Goal: Information Seeking & Learning: Learn about a topic

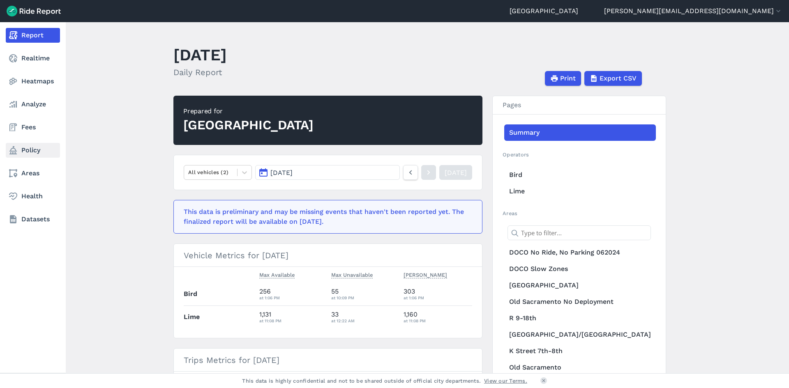
click at [35, 151] on link "Policy" at bounding box center [33, 150] width 54 height 15
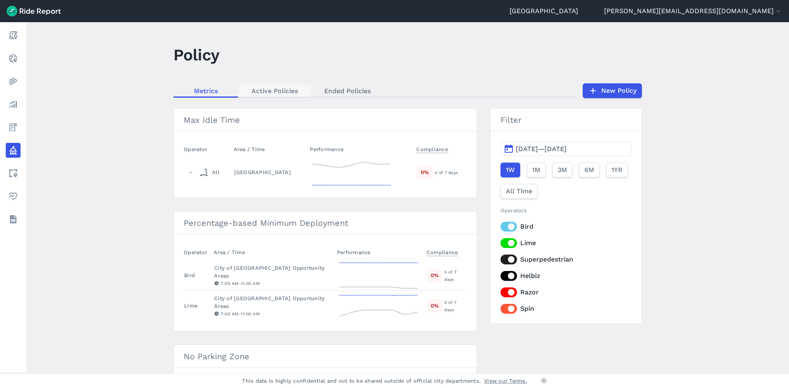
click at [273, 89] on link "Active Policies" at bounding box center [274, 91] width 73 height 12
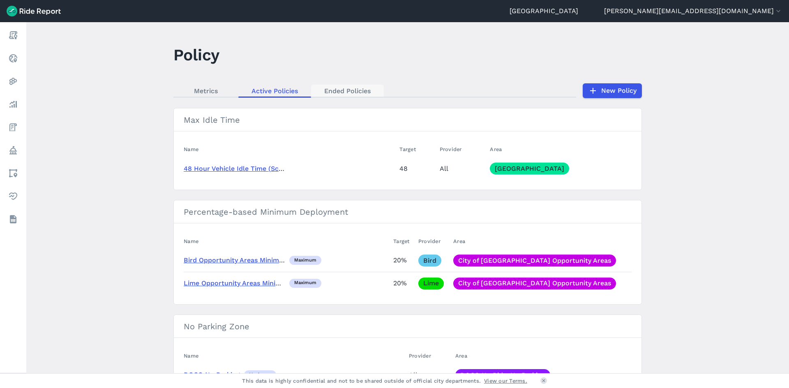
click at [341, 90] on link "Ended Policies" at bounding box center [347, 91] width 73 height 12
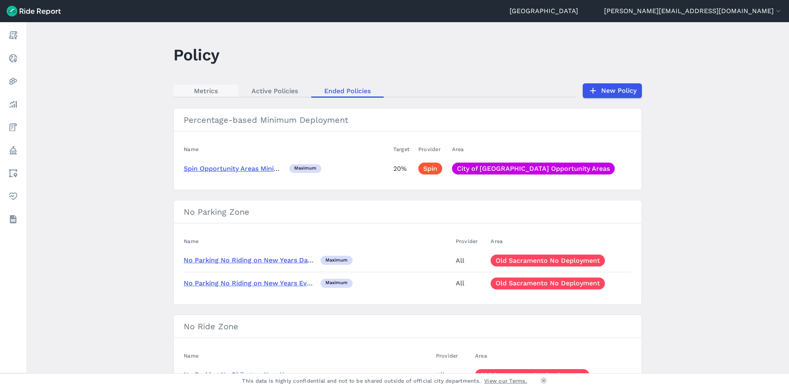
click at [208, 93] on link "Metrics" at bounding box center [205, 91] width 65 height 12
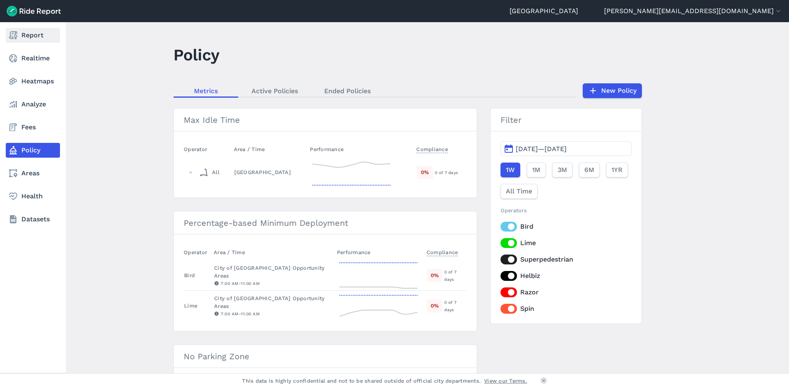
click at [35, 38] on link "Report" at bounding box center [33, 35] width 54 height 15
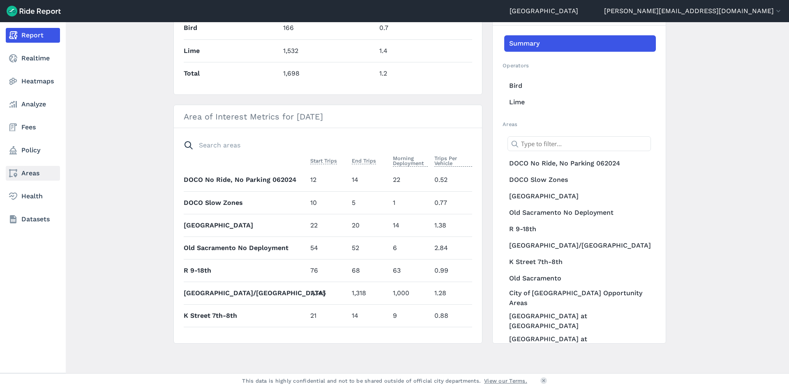
click at [32, 170] on link "Areas" at bounding box center [33, 173] width 54 height 15
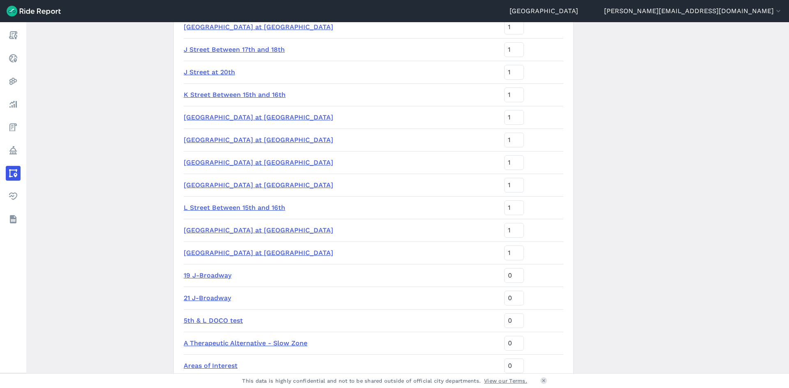
scroll to position [341, 0]
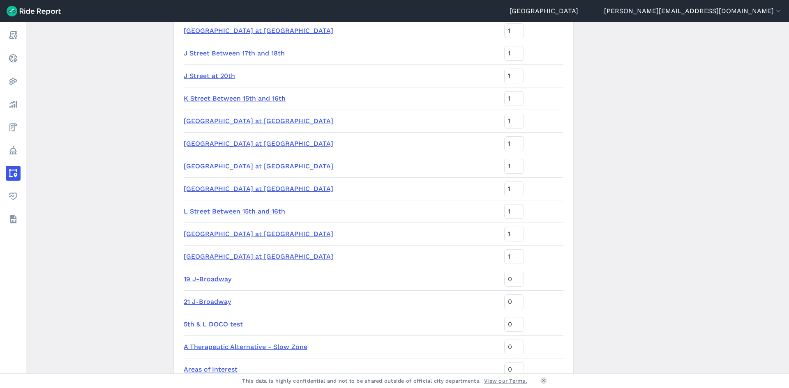
click at [221, 73] on td "J Street at 20th" at bounding box center [342, 76] width 317 height 23
click at [220, 74] on link "J Street at 20th" at bounding box center [209, 76] width 51 height 8
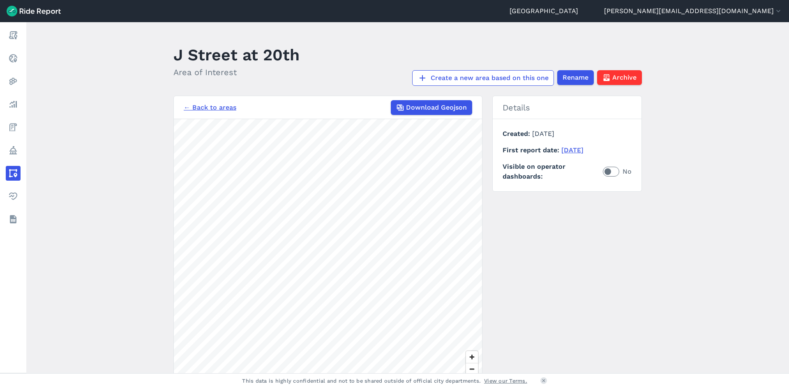
click at [208, 110] on link "← Back to areas" at bounding box center [210, 108] width 53 height 10
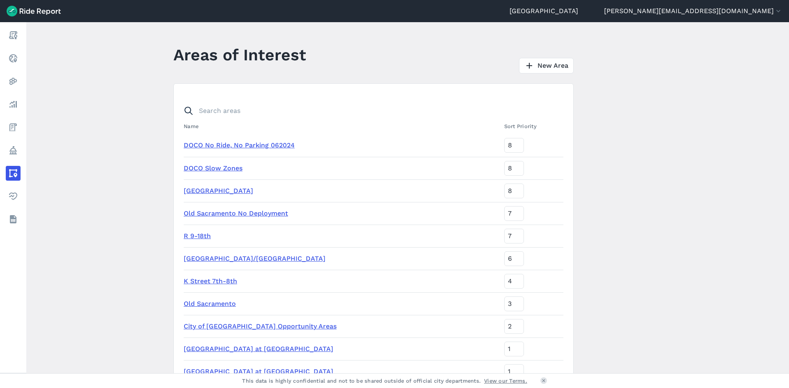
click at [249, 145] on link "DOCO No Ride, No Parking 062024" at bounding box center [239, 145] width 111 height 8
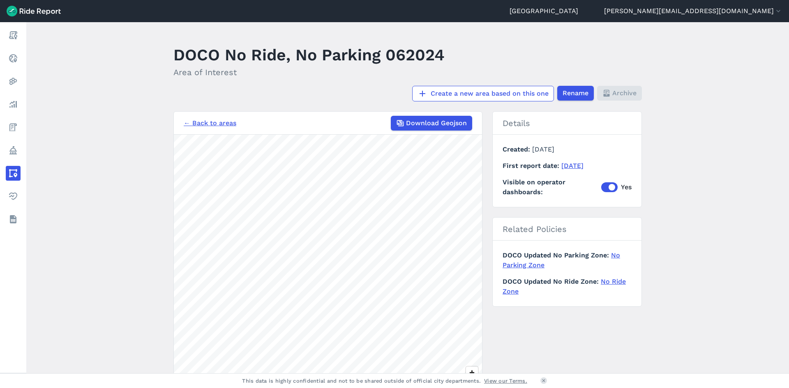
click at [613, 258] on link "No Parking Zone" at bounding box center [562, 260] width 118 height 18
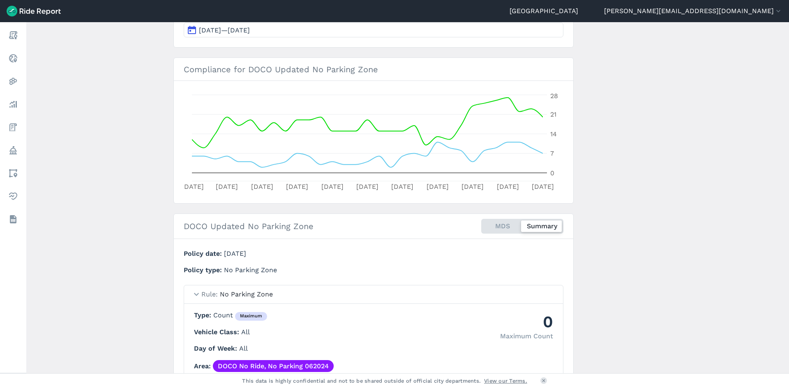
scroll to position [40, 0]
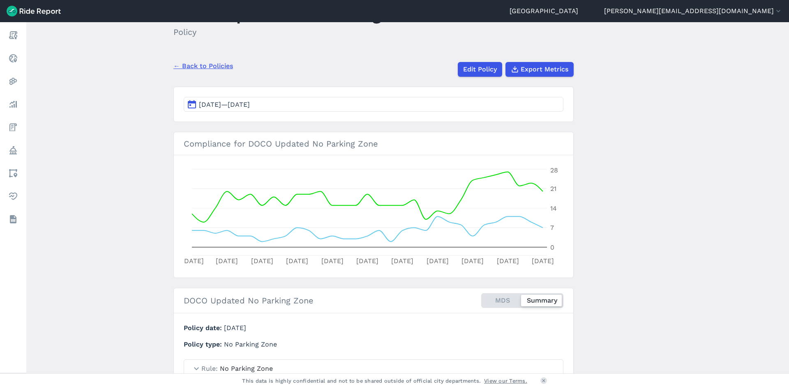
click at [200, 61] on div "← Back to Policies Edit Policy Export Metrics" at bounding box center [373, 65] width 400 height 21
click at [201, 64] on link "← Back to Policies" at bounding box center [203, 66] width 60 height 10
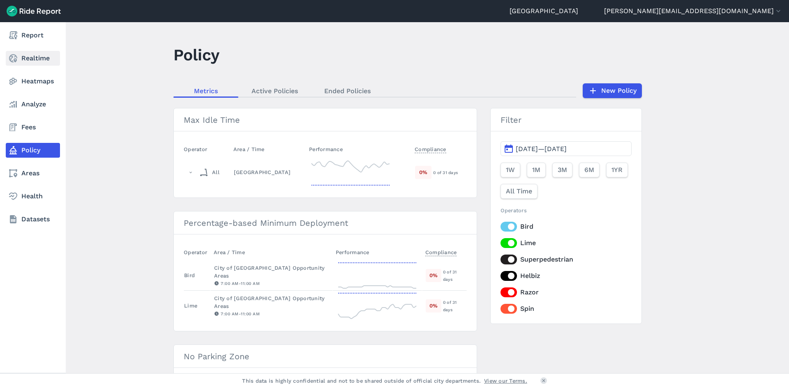
click at [28, 65] on link "Realtime" at bounding box center [33, 58] width 54 height 15
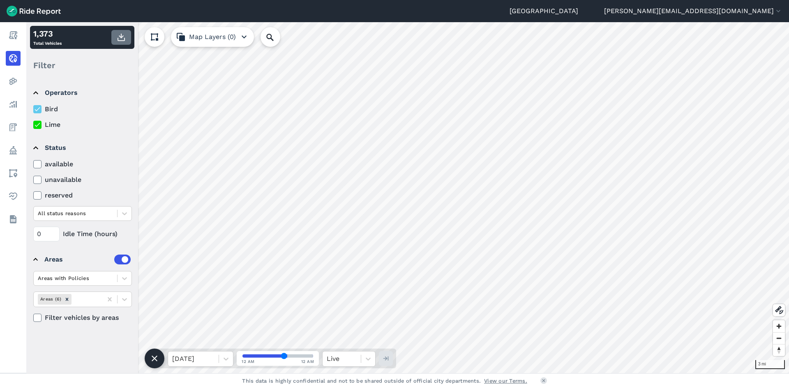
click at [123, 37] on icon "button" at bounding box center [121, 37] width 10 height 10
click at [33, 164] on div at bounding box center [37, 164] width 8 height 8
click at [33, 164] on input "available" at bounding box center [33, 161] width 0 height 5
click at [33, 164] on div at bounding box center [37, 164] width 8 height 8
click at [33, 164] on input "available" at bounding box center [33, 161] width 0 height 5
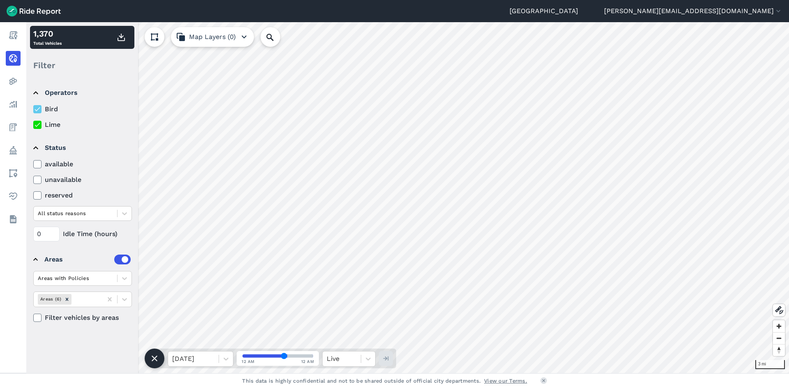
click at [33, 164] on div at bounding box center [37, 164] width 8 height 8
click at [33, 164] on input "available" at bounding box center [33, 161] width 0 height 5
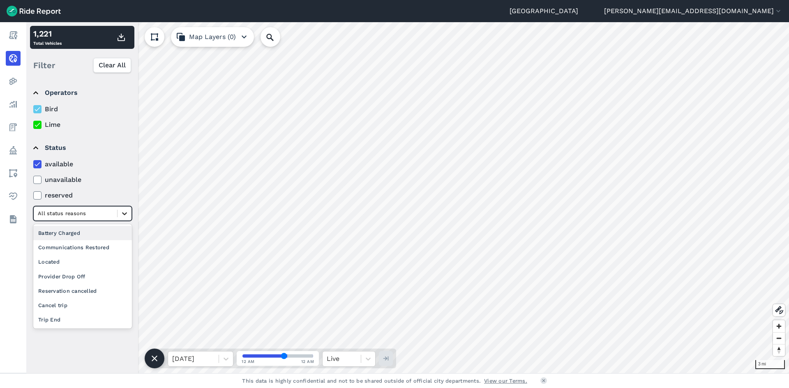
click at [122, 217] on icon at bounding box center [124, 214] width 8 height 8
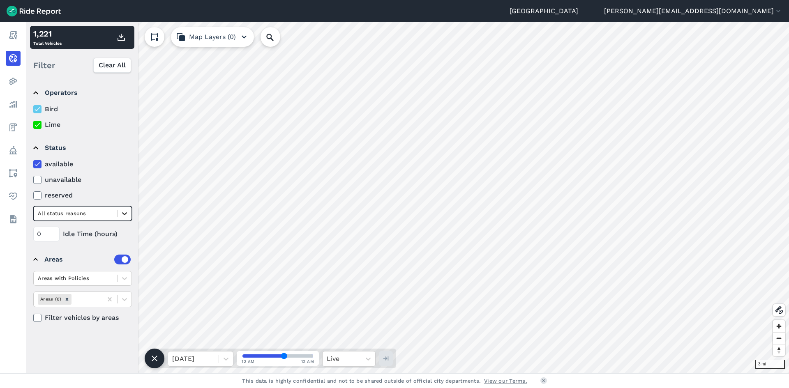
click at [121, 215] on icon at bounding box center [124, 214] width 8 height 8
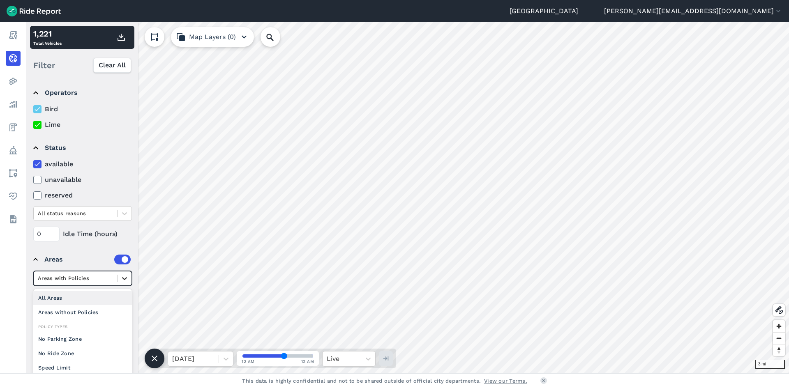
click at [122, 279] on icon at bounding box center [124, 278] width 8 height 8
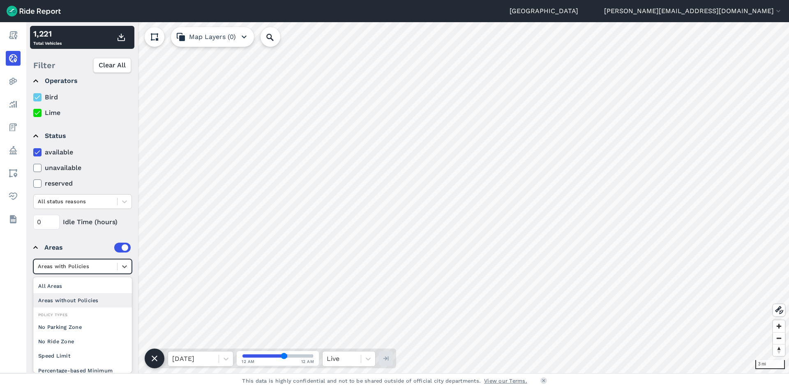
click at [73, 297] on div "Areas without Policies" at bounding box center [82, 300] width 99 height 14
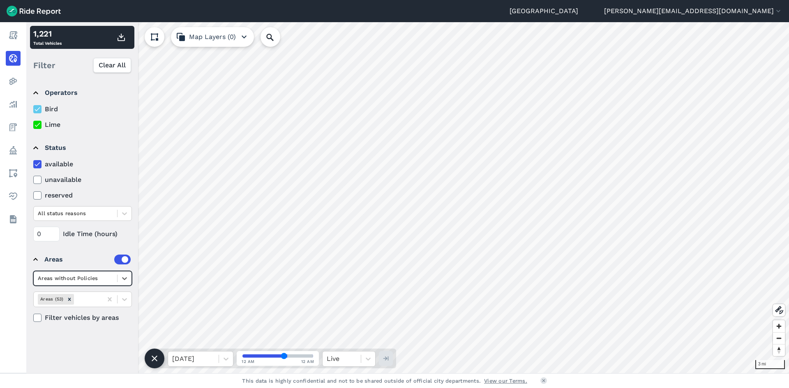
scroll to position [0, 0]
click at [75, 274] on div at bounding box center [75, 278] width 75 height 9
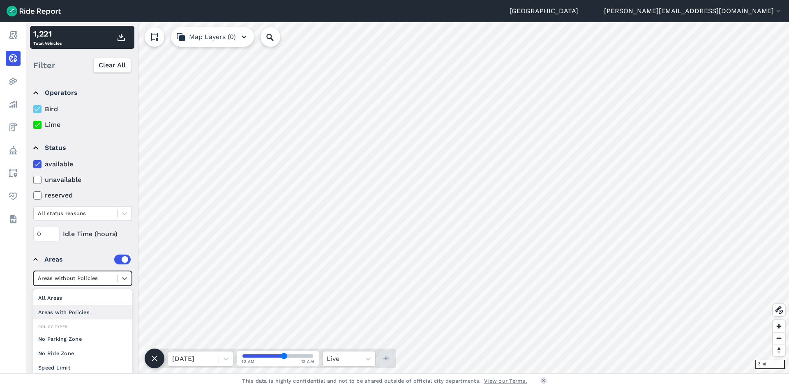
click at [74, 311] on div "Areas with Policies" at bounding box center [82, 312] width 99 height 14
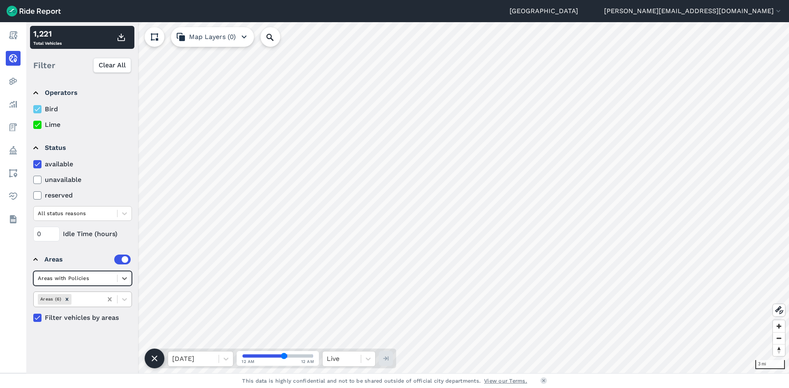
click at [110, 300] on icon at bounding box center [110, 299] width 8 height 8
click at [65, 300] on icon "Remove Areas (6)" at bounding box center [67, 300] width 6 height 6
click at [112, 299] on icon at bounding box center [110, 299] width 8 height 8
click at [111, 299] on icon at bounding box center [110, 299] width 8 height 8
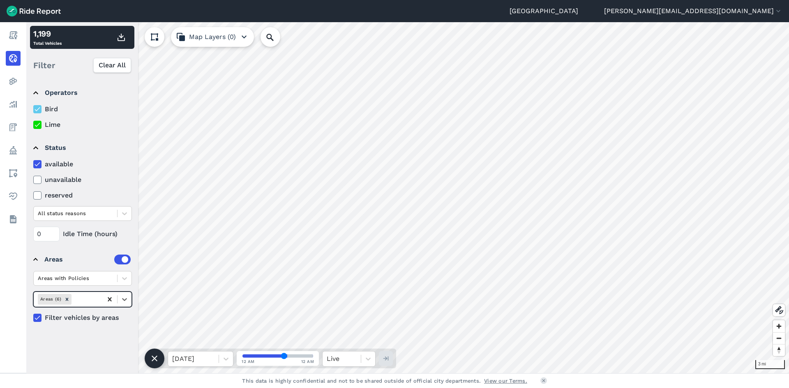
click at [111, 299] on icon at bounding box center [110, 299] width 8 height 8
click at [118, 298] on div at bounding box center [125, 300] width 14 height 14
click at [242, 38] on icon "button" at bounding box center [244, 37] width 10 height 10
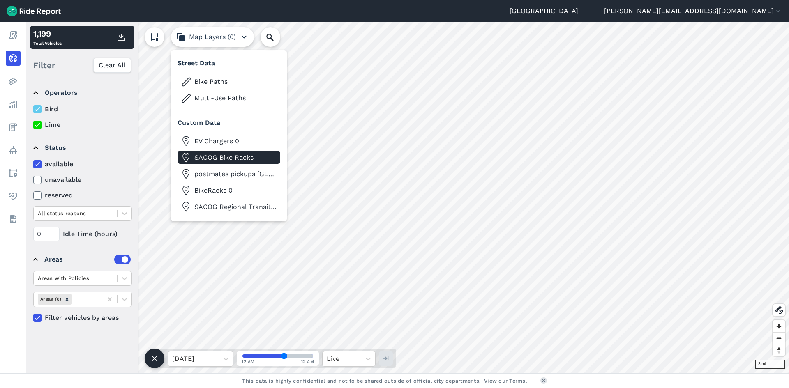
click at [241, 152] on button "SACOG Bike Racks" at bounding box center [229, 157] width 103 height 13
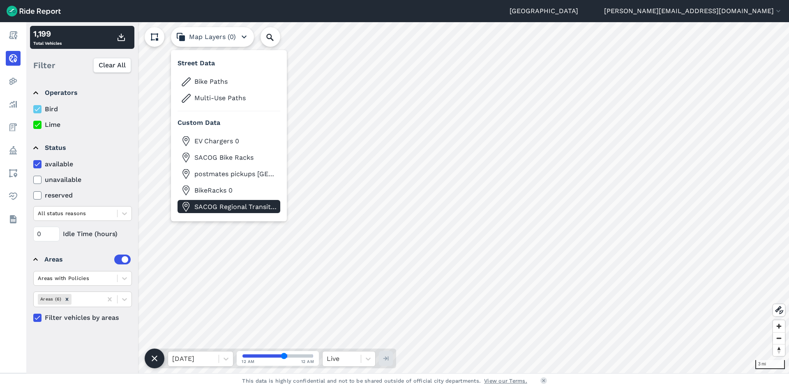
click at [236, 210] on span "SACOG Regional Transit Stops 2023 Sheet1" at bounding box center [235, 207] width 82 height 10
click at [236, 209] on span "SACOG Regional Transit Stops 2023 Sheet1" at bounding box center [235, 207] width 82 height 10
click at [242, 36] on use "button" at bounding box center [244, 36] width 5 height 3
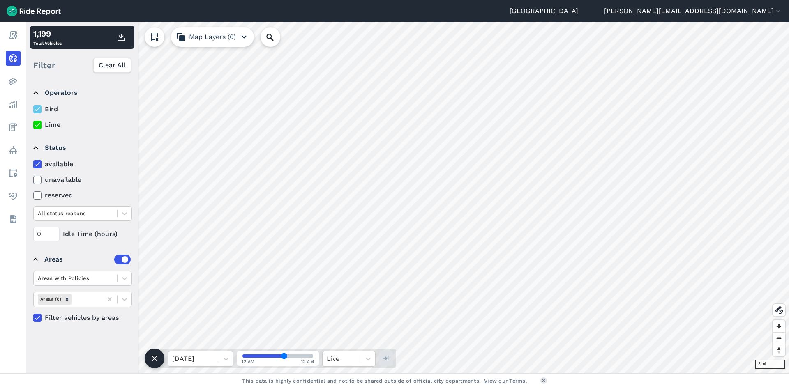
click at [155, 44] on button at bounding box center [155, 37] width 20 height 20
click at [156, 39] on use at bounding box center [155, 37] width 6 height 6
click at [157, 41] on icon at bounding box center [155, 37] width 10 height 10
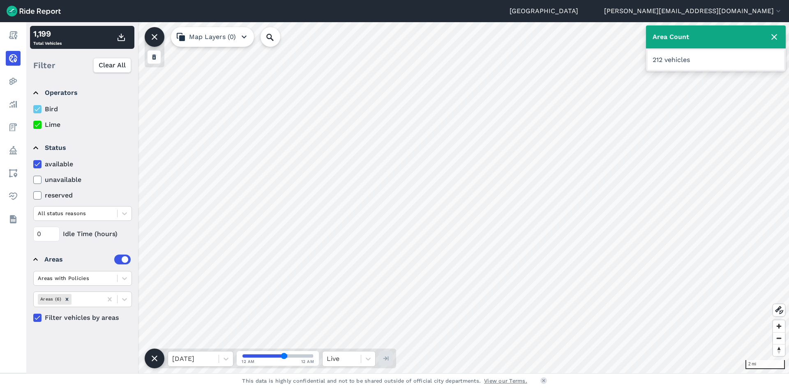
click at [154, 34] on icon at bounding box center [155, 37] width 10 height 10
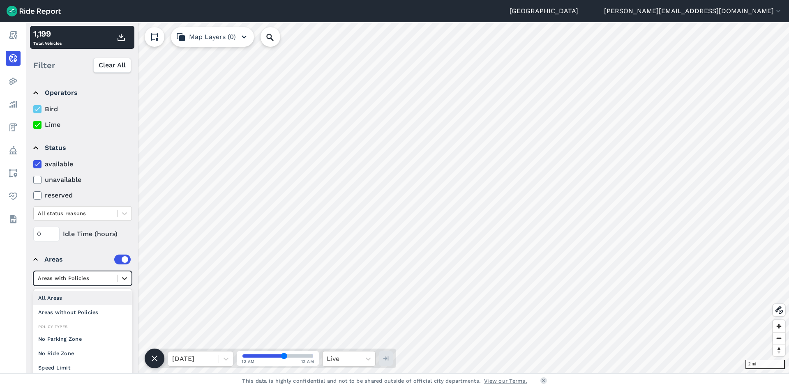
click at [121, 282] on icon at bounding box center [124, 278] width 8 height 8
click at [69, 316] on div "No Parking Zone" at bounding box center [82, 319] width 99 height 14
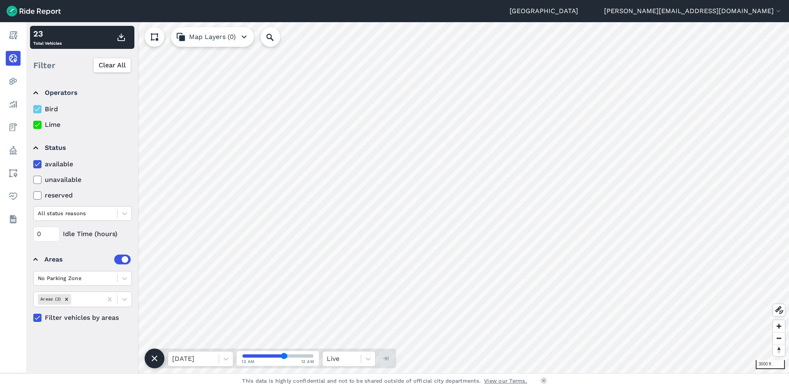
click at [37, 161] on icon at bounding box center [37, 164] width 7 height 8
click at [33, 161] on input "available" at bounding box center [33, 161] width 0 height 5
click at [37, 161] on icon at bounding box center [37, 164] width 7 height 8
click at [33, 161] on input "available" at bounding box center [33, 161] width 0 height 5
click at [37, 161] on icon at bounding box center [37, 164] width 7 height 8
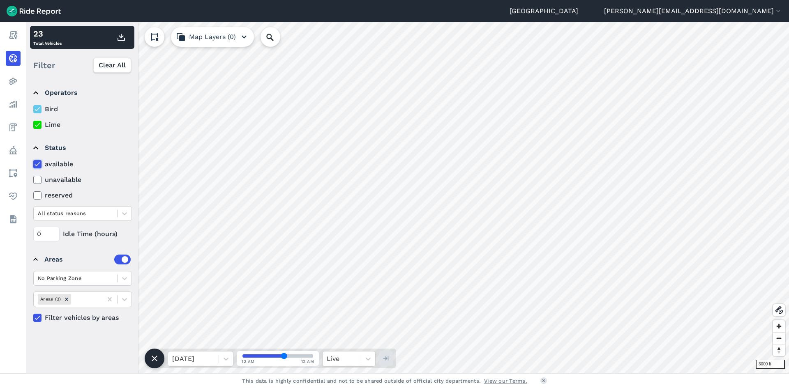
click at [33, 161] on input "available" at bounding box center [33, 161] width 0 height 5
click at [37, 161] on icon at bounding box center [37, 164] width 7 height 8
click at [33, 161] on input "available" at bounding box center [33, 161] width 0 height 5
click at [37, 161] on icon at bounding box center [37, 164] width 7 height 8
click at [33, 161] on input "available" at bounding box center [33, 161] width 0 height 5
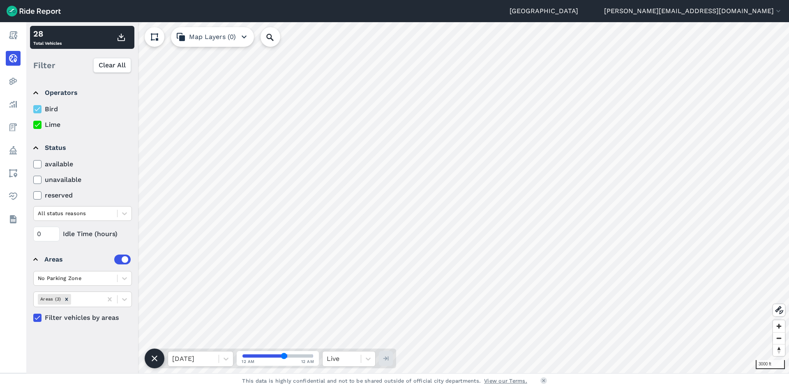
click at [37, 164] on icon at bounding box center [37, 164] width 7 height 8
click at [33, 164] on input "available" at bounding box center [33, 161] width 0 height 5
click at [128, 275] on icon at bounding box center [124, 278] width 8 height 8
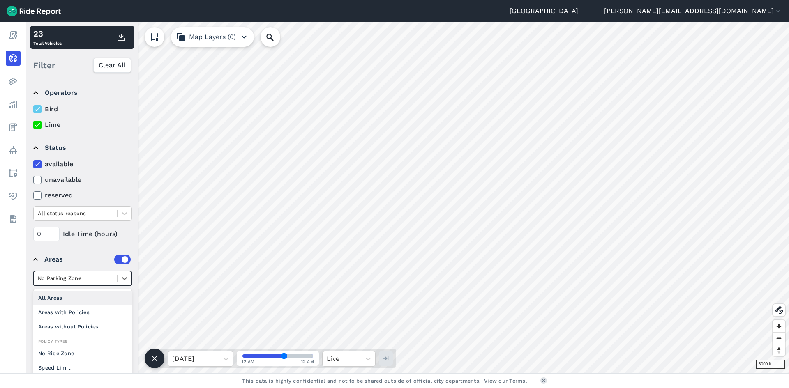
scroll to position [12, 0]
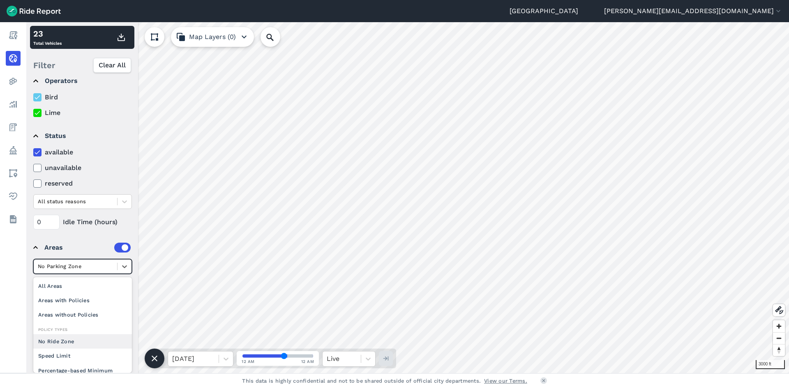
click at [69, 340] on div "No Ride Zone" at bounding box center [82, 341] width 99 height 14
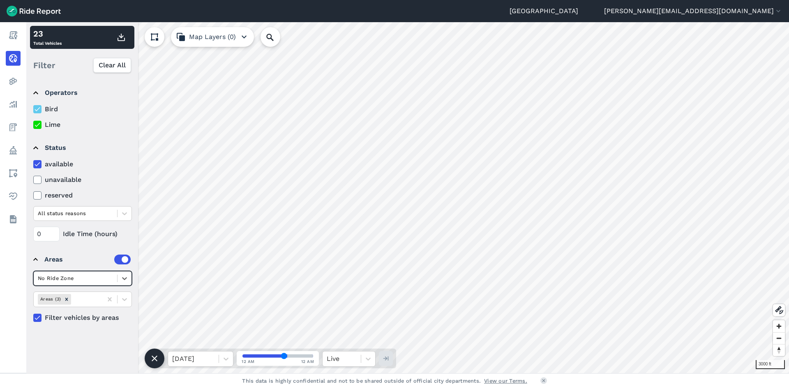
scroll to position [0, 0]
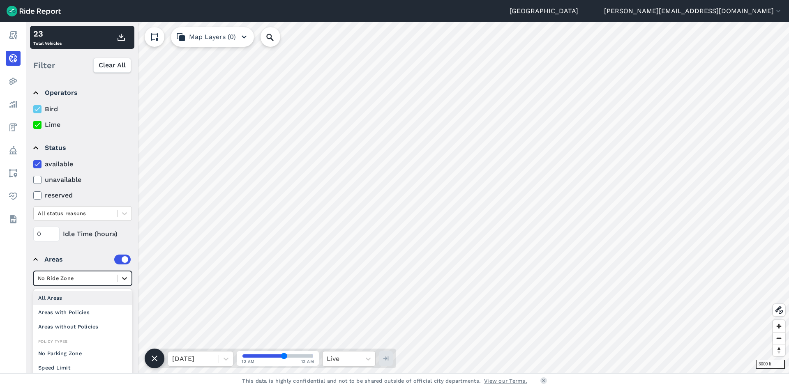
click at [122, 277] on icon at bounding box center [124, 278] width 8 height 8
click at [99, 305] on div "Speed Limit" at bounding box center [82, 307] width 99 height 14
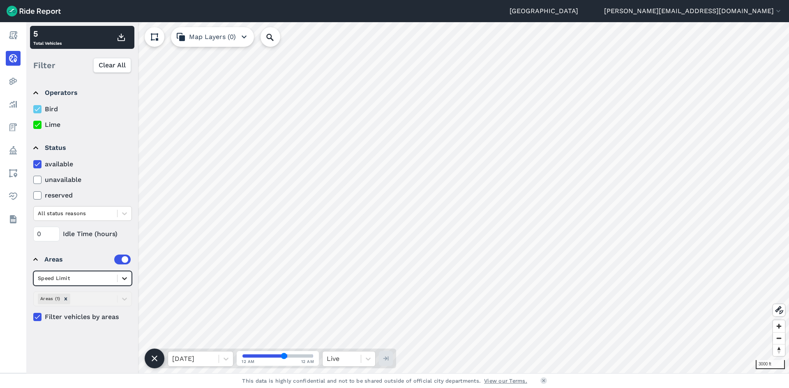
click at [123, 278] on icon at bounding box center [124, 278] width 5 height 3
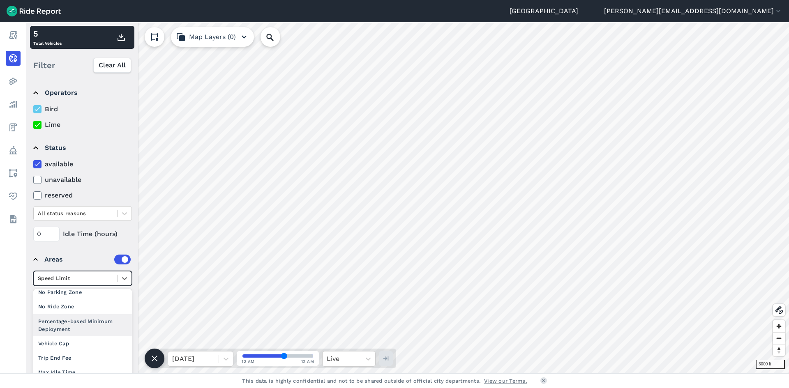
click at [92, 329] on div "Percentage-based Minimum Deployment" at bounding box center [82, 325] width 99 height 22
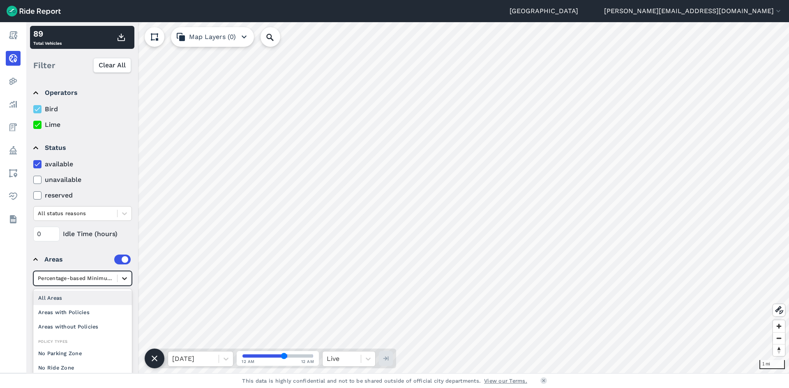
click at [122, 275] on icon at bounding box center [124, 278] width 8 height 8
click at [108, 314] on div "Areas with Policies" at bounding box center [82, 312] width 99 height 14
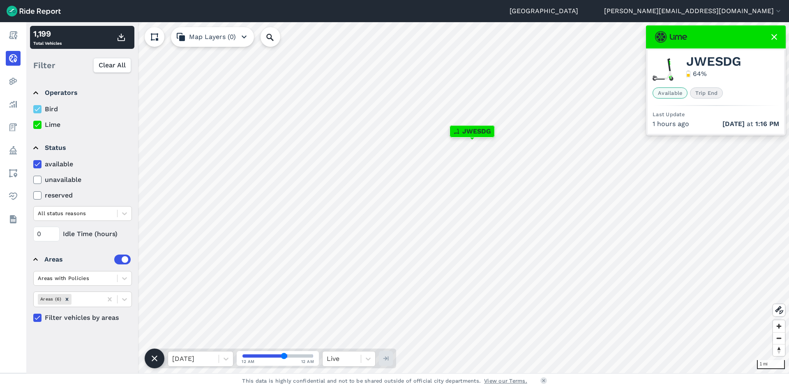
click at [773, 35] on icon at bounding box center [774, 37] width 10 height 10
click at [777, 39] on icon at bounding box center [774, 37] width 10 height 10
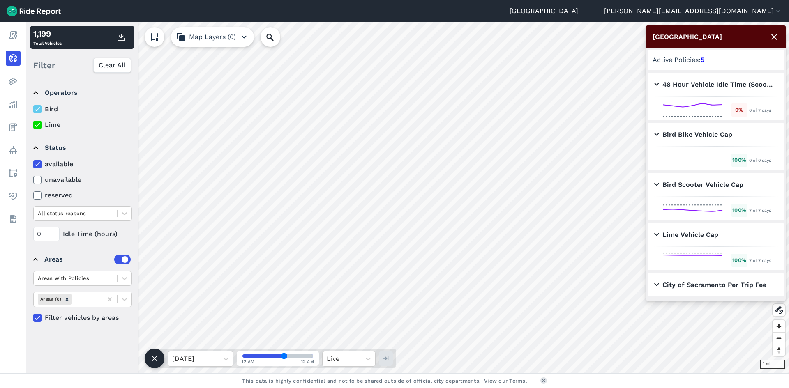
click at [656, 285] on h2 "City of Sacramento Per Trip Fee" at bounding box center [710, 285] width 112 height 10
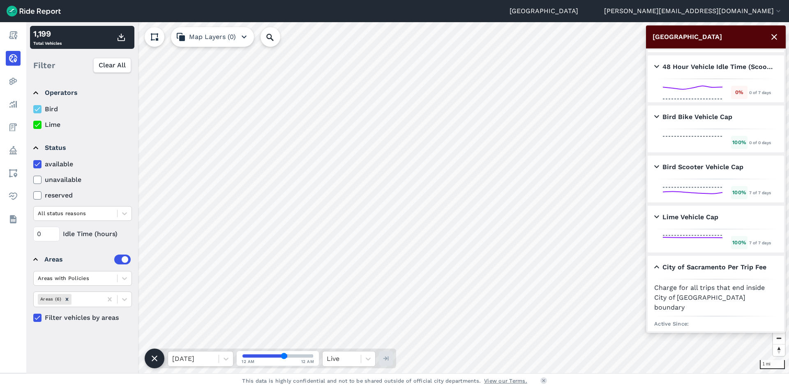
scroll to position [34, 0]
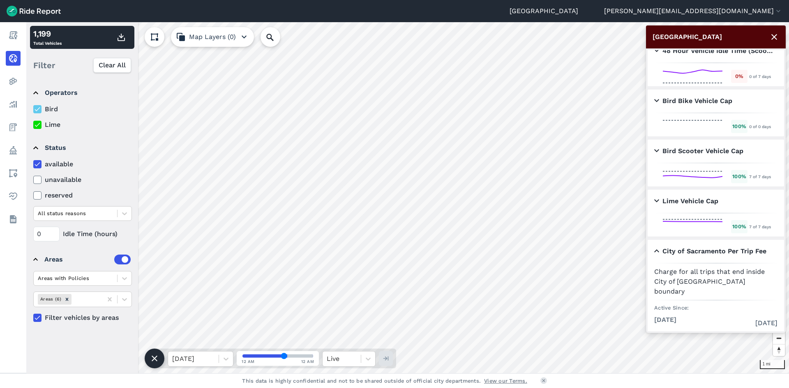
click at [657, 251] on h2 "City of Sacramento Per Trip Fee" at bounding box center [710, 252] width 112 height 10
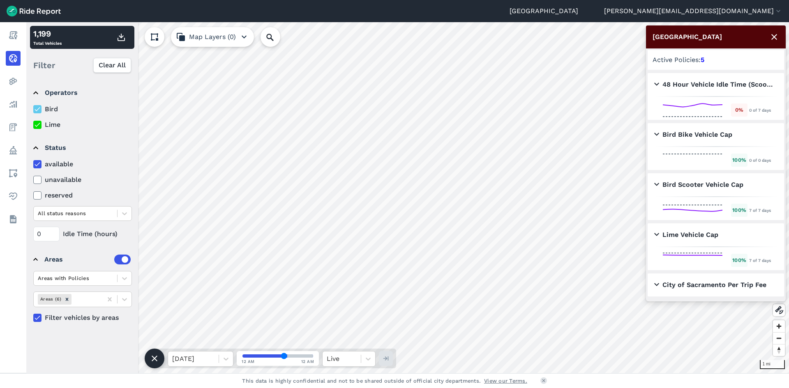
scroll to position [0, 0]
click at [704, 60] on strong "5" at bounding box center [703, 60] width 4 height 8
click at [125, 277] on icon at bounding box center [124, 278] width 8 height 8
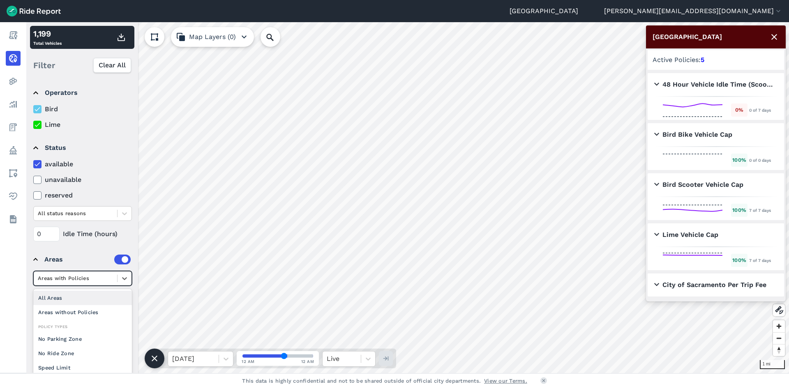
click at [69, 302] on div "All Areas" at bounding box center [82, 298] width 99 height 14
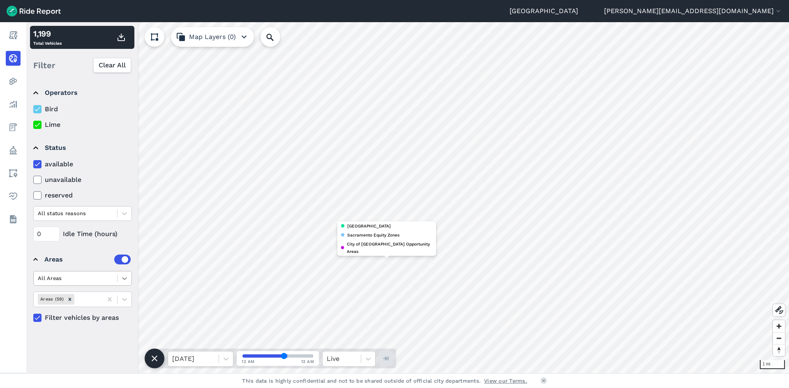
click at [127, 272] on div at bounding box center [125, 279] width 14 height 14
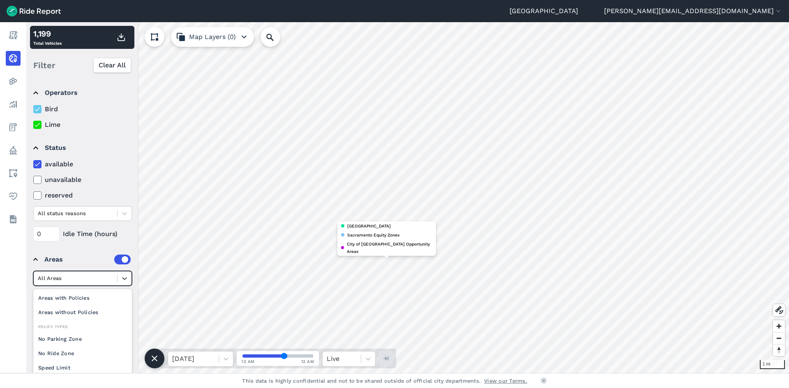
scroll to position [61, 0]
click at [76, 306] on div "Speed Limit" at bounding box center [82, 307] width 99 height 14
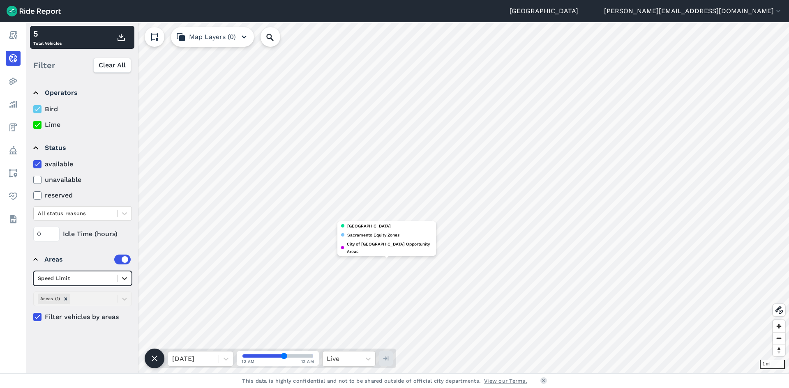
click at [122, 280] on icon at bounding box center [124, 278] width 8 height 8
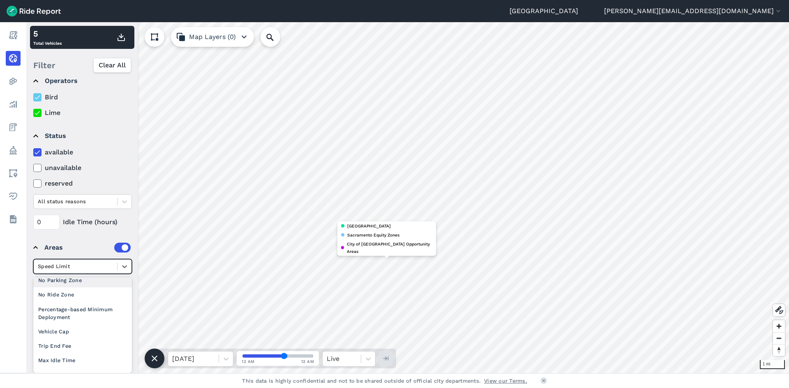
scroll to position [0, 0]
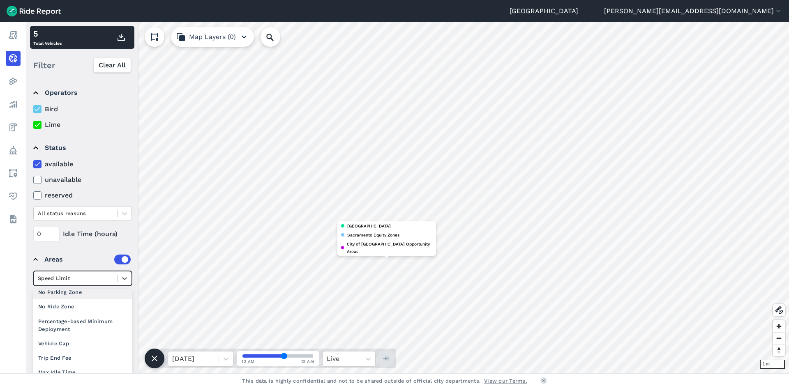
click at [38, 78] on details "Operators Bird Lime" at bounding box center [82, 105] width 104 height 55
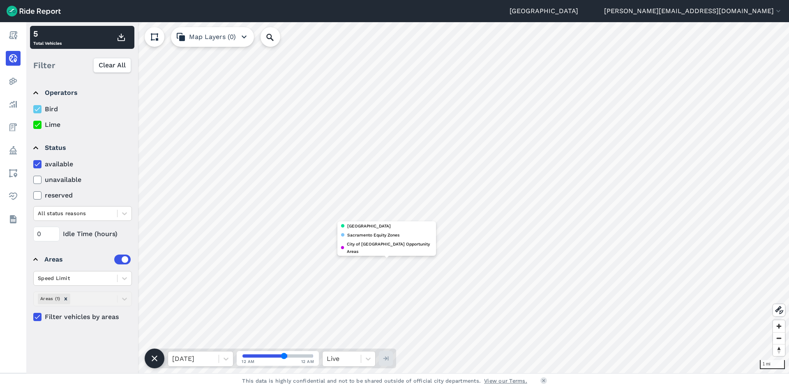
click at [36, 89] on summary "Operators" at bounding box center [81, 92] width 97 height 23
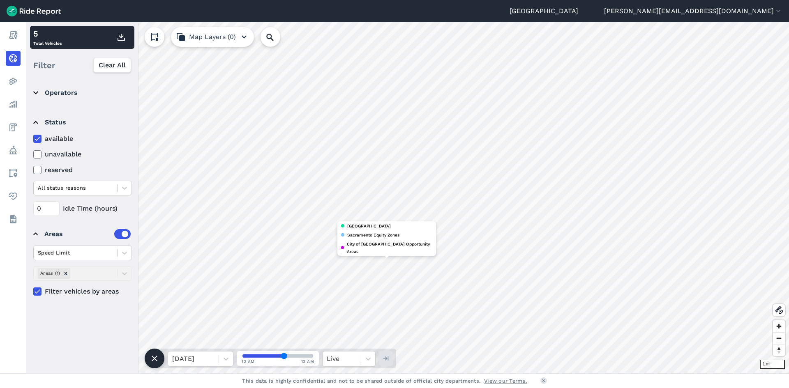
click at [35, 122] on summary "Status" at bounding box center [81, 122] width 97 height 23
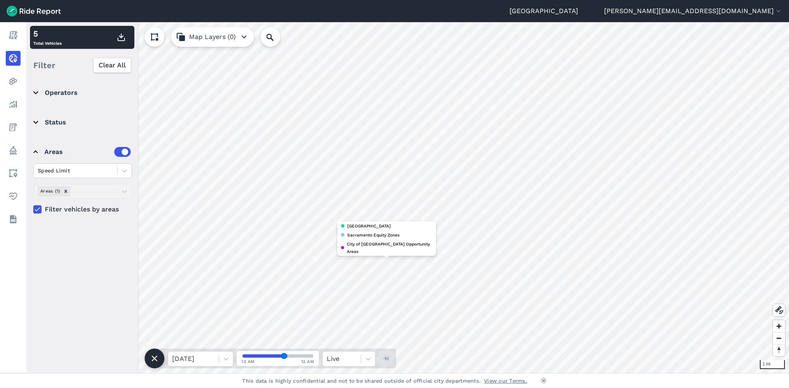
click at [38, 209] on icon at bounding box center [37, 209] width 7 height 8
click at [33, 209] on input "Filter vehicles by areas" at bounding box center [33, 207] width 0 height 5
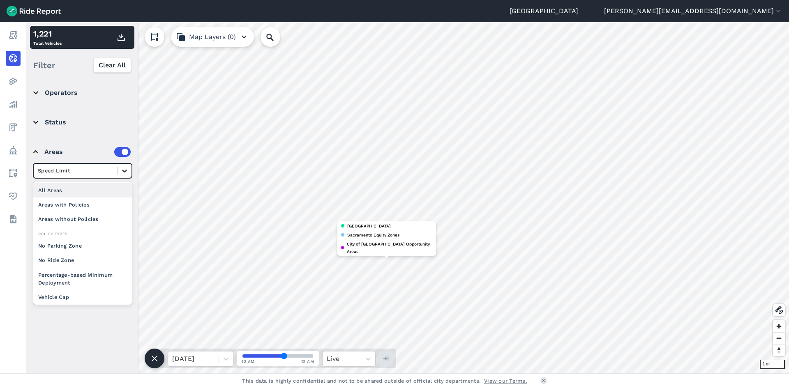
click at [123, 172] on icon at bounding box center [124, 171] width 8 height 8
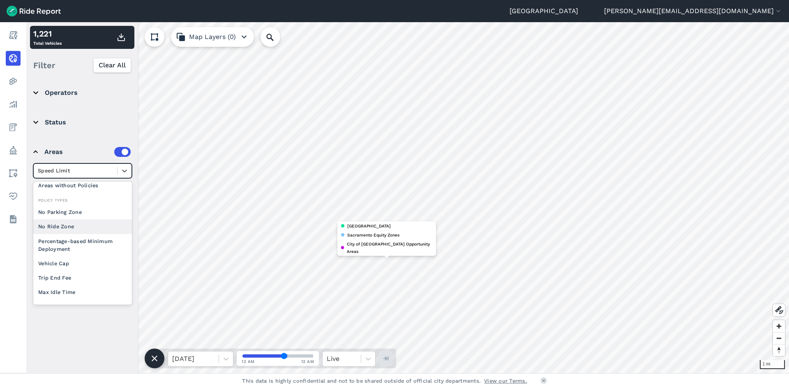
click at [60, 229] on div "No Ride Zone" at bounding box center [82, 226] width 99 height 14
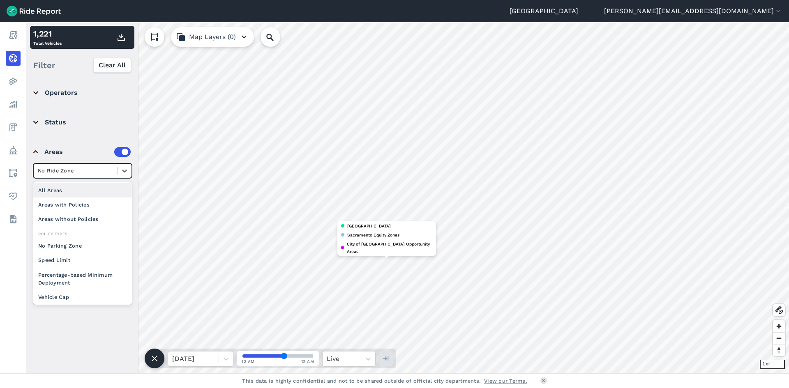
click at [74, 175] on div at bounding box center [75, 170] width 75 height 9
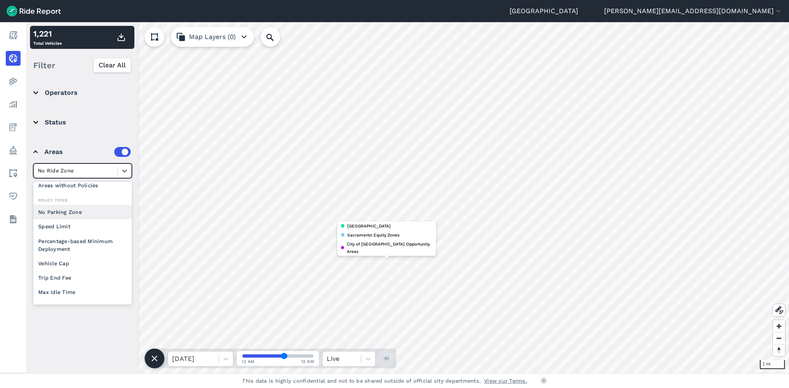
click at [72, 214] on div "No Parking Zone" at bounding box center [82, 212] width 99 height 14
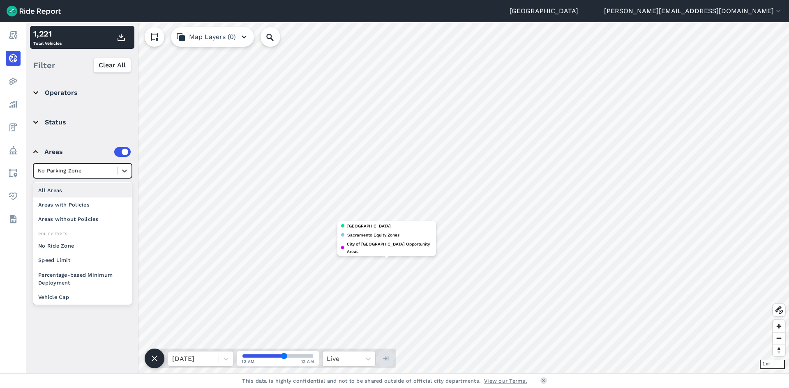
click at [81, 172] on div at bounding box center [75, 170] width 75 height 9
click at [91, 194] on div "All Areas" at bounding box center [82, 190] width 99 height 14
click at [121, 165] on div at bounding box center [125, 171] width 14 height 14
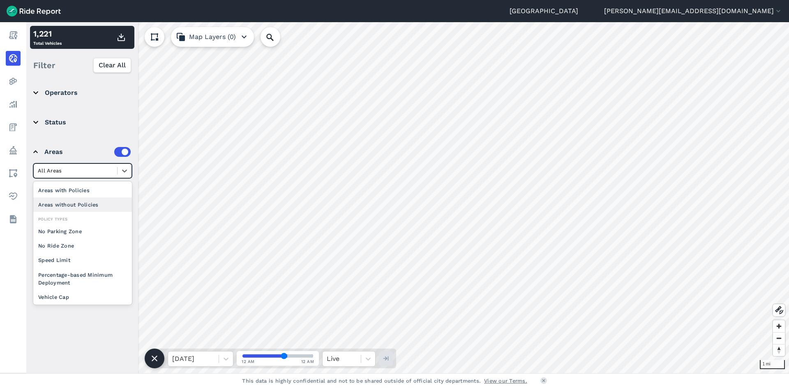
click at [92, 205] on div "Areas without Policies" at bounding box center [82, 205] width 99 height 14
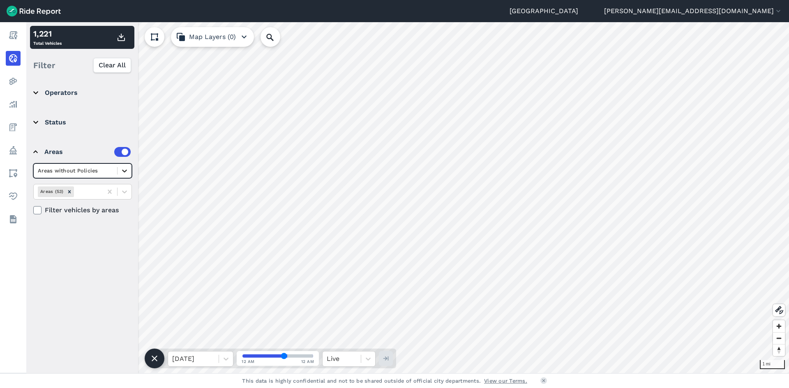
click at [128, 173] on icon at bounding box center [124, 171] width 8 height 8
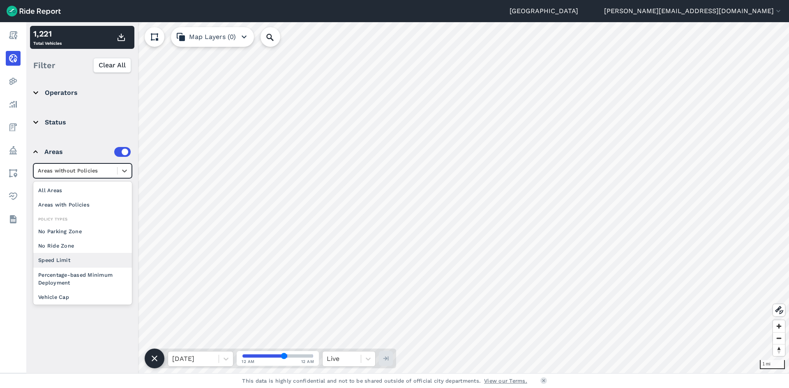
click at [85, 263] on div "Speed Limit" at bounding box center [82, 260] width 99 height 14
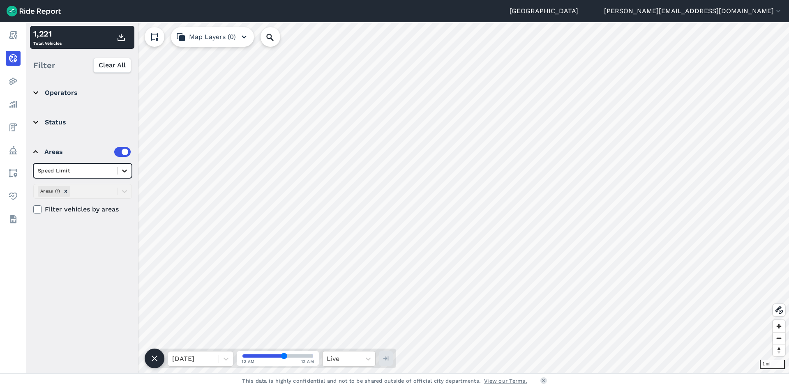
click at [127, 168] on icon at bounding box center [124, 171] width 8 height 8
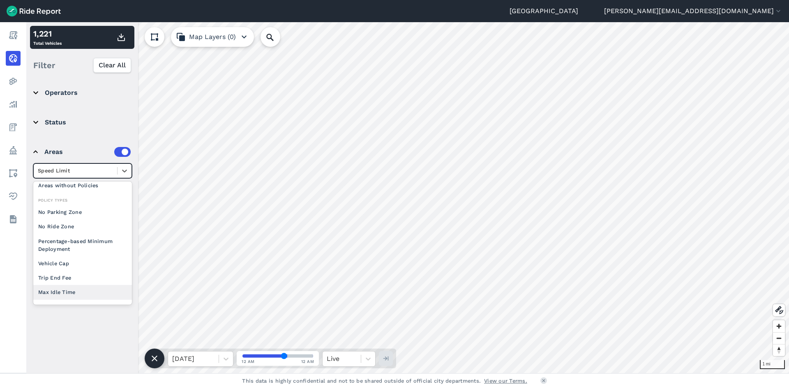
click at [79, 291] on div "Max Idle Time" at bounding box center [82, 292] width 99 height 14
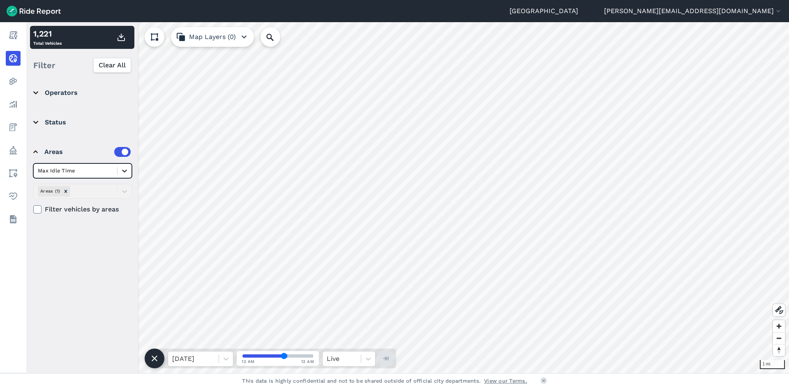
click at [122, 169] on icon at bounding box center [124, 171] width 8 height 8
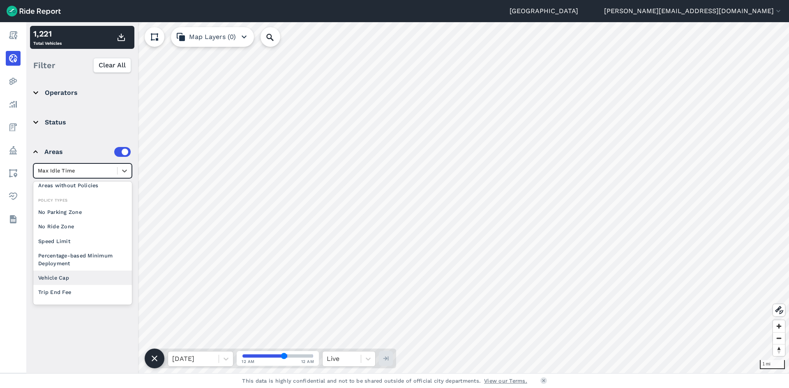
click at [71, 278] on div "Vehicle Cap" at bounding box center [82, 278] width 99 height 14
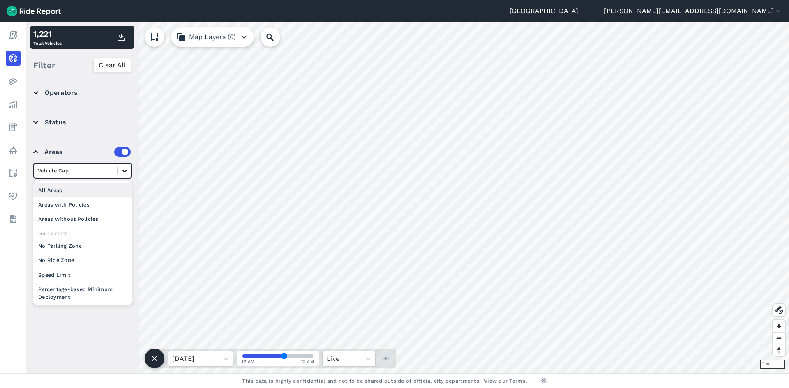
click at [125, 169] on icon at bounding box center [124, 171] width 8 height 8
click at [73, 276] on div "Speed Limit" at bounding box center [82, 275] width 99 height 14
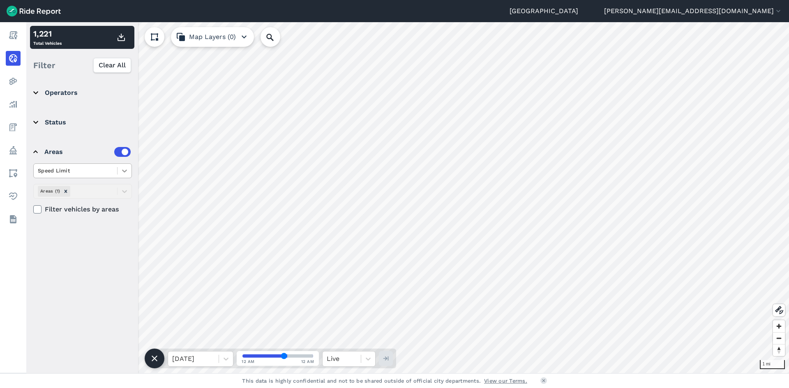
click at [130, 175] on div at bounding box center [125, 171] width 14 height 14
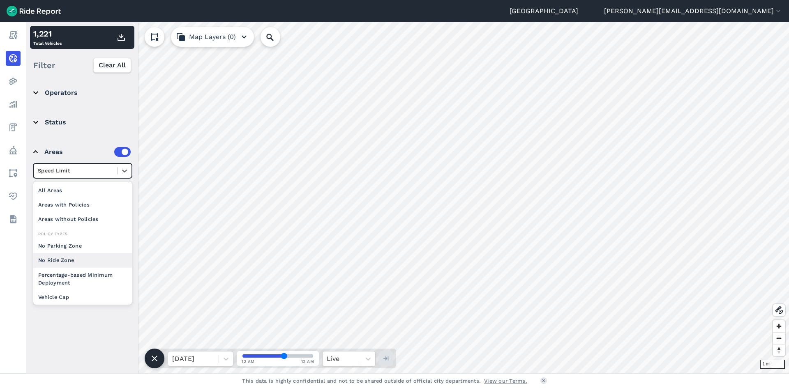
click at [71, 264] on div "No Ride Zone" at bounding box center [82, 260] width 99 height 14
click at [123, 167] on icon at bounding box center [124, 171] width 8 height 8
click at [73, 249] on div "No Parking Zone" at bounding box center [82, 246] width 99 height 14
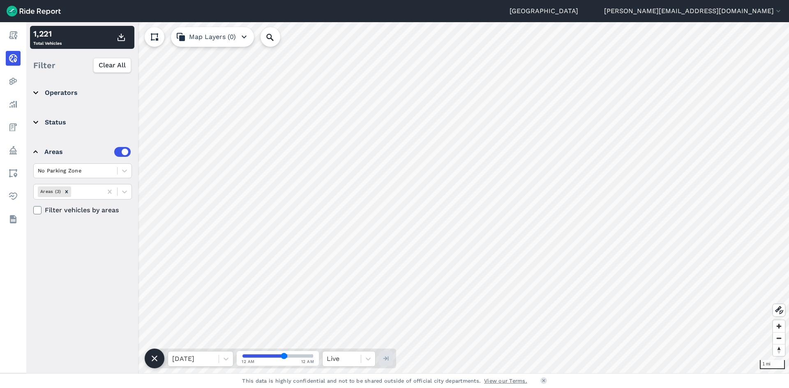
click at [118, 68] on span "Clear All" at bounding box center [112, 65] width 27 height 10
click at [47, 117] on summary "Status" at bounding box center [81, 122] width 97 height 23
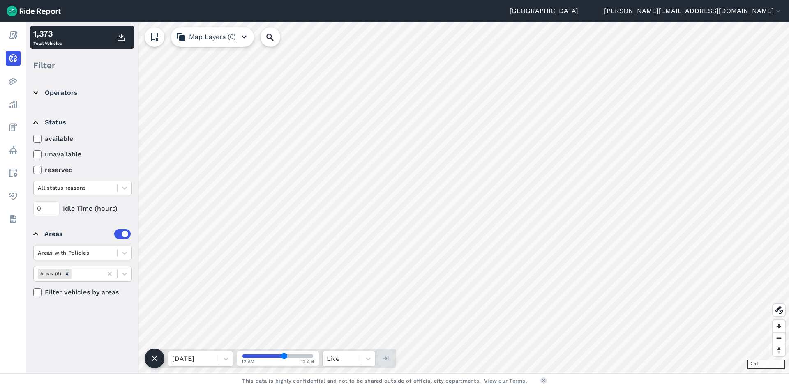
click at [53, 92] on summary "Operators" at bounding box center [81, 92] width 97 height 23
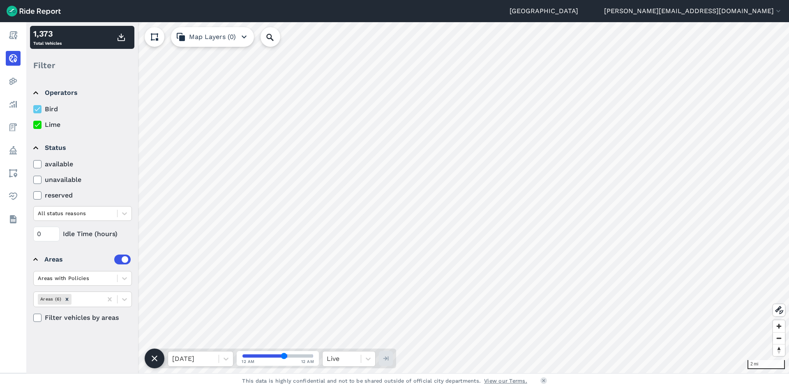
click at [41, 106] on div at bounding box center [37, 109] width 8 height 8
click at [33, 106] on input "Bird" at bounding box center [33, 106] width 0 height 5
click at [40, 122] on icon at bounding box center [37, 125] width 7 height 8
click at [33, 122] on input "Lime" at bounding box center [33, 122] width 0 height 5
click at [124, 279] on icon at bounding box center [124, 278] width 5 height 3
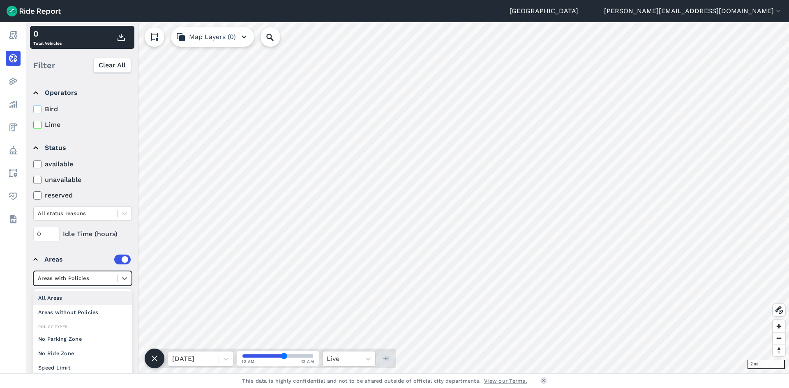
click at [64, 300] on div "All Areas" at bounding box center [82, 298] width 99 height 14
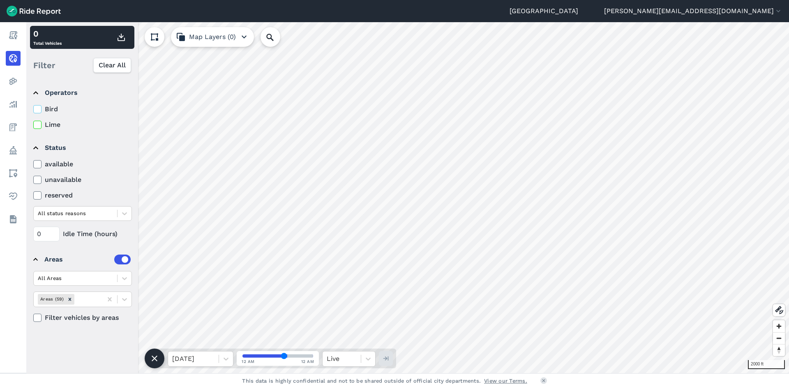
click at [307, 362] on div "2000 ft × Sacramento Sacramento Equity Zones City of [GEOGRAPHIC_DATA] Opportun…" at bounding box center [407, 197] width 763 height 351
click at [132, 281] on details "Areas All Areas Areas (59) Filter vehicles by areas" at bounding box center [82, 285] width 104 height 81
click at [120, 277] on div at bounding box center [125, 279] width 14 height 14
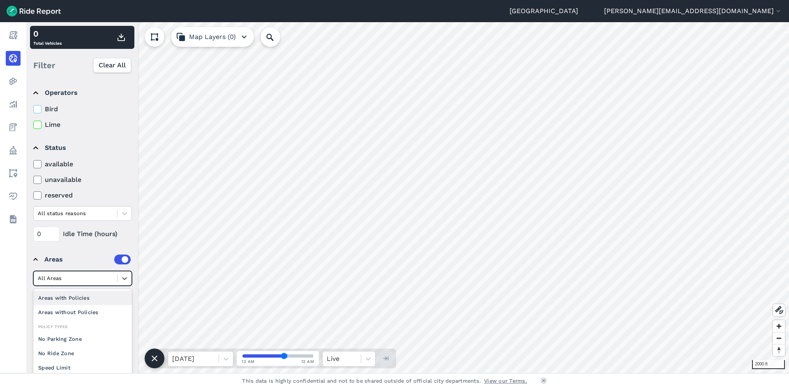
scroll to position [61, 0]
click at [122, 159] on summary "Status" at bounding box center [81, 147] width 97 height 23
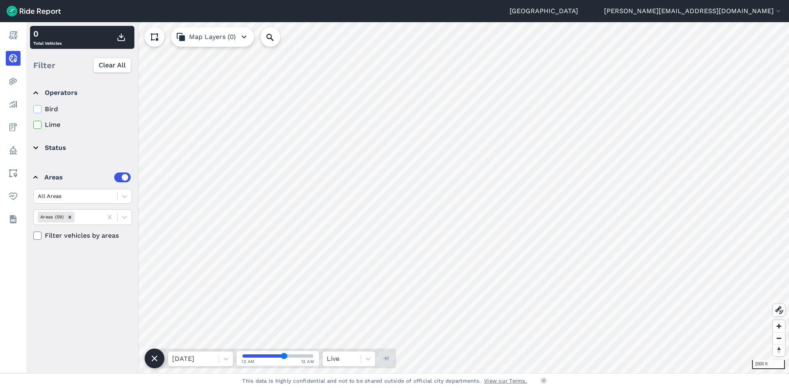
click at [118, 179] on label at bounding box center [122, 178] width 16 height 10
click at [114, 178] on input "checkbox" at bounding box center [114, 175] width 0 height 5
click at [120, 179] on label at bounding box center [122, 178] width 16 height 10
click at [114, 178] on input "checkbox" at bounding box center [114, 175] width 0 height 5
click at [68, 216] on icon "Remove Areas (59)" at bounding box center [70, 217] width 6 height 6
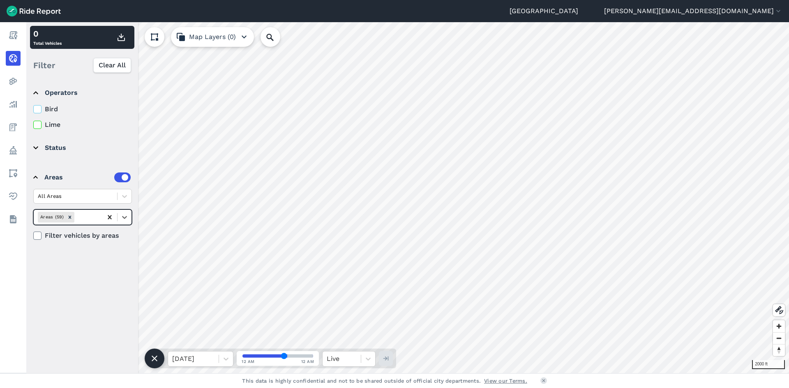
click at [109, 216] on icon at bounding box center [110, 217] width 4 height 4
click at [125, 217] on icon at bounding box center [124, 217] width 5 height 3
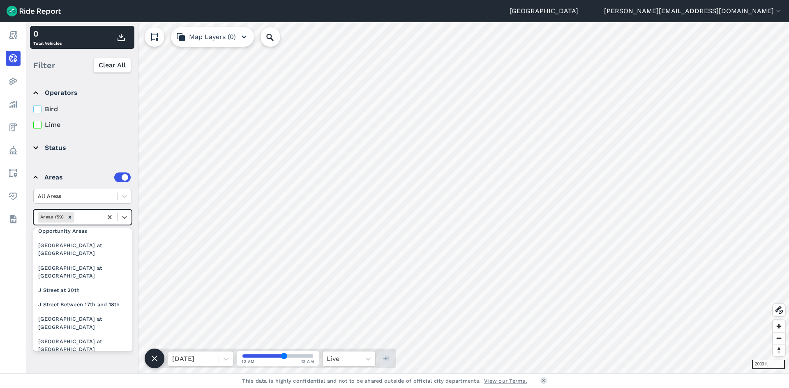
scroll to position [0, 0]
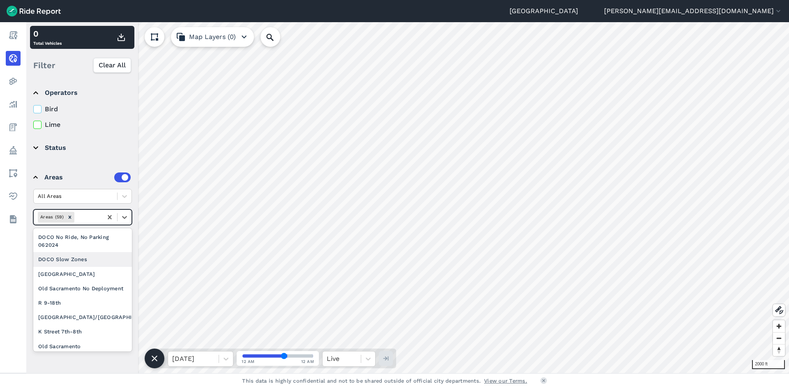
click at [105, 259] on div "DOCO Slow Zones" at bounding box center [82, 259] width 99 height 14
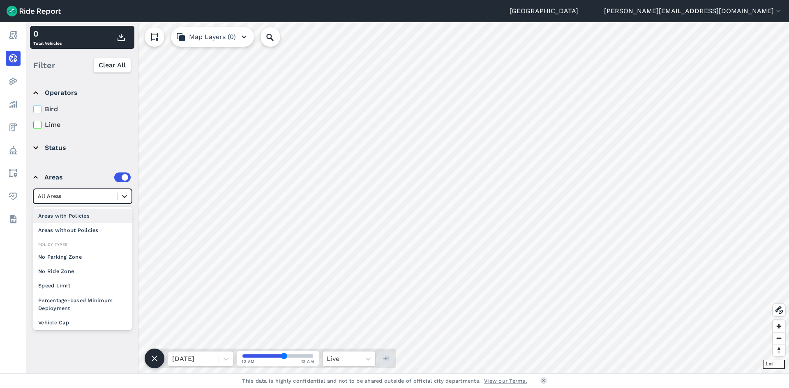
click at [127, 194] on icon at bounding box center [124, 196] width 8 height 8
click at [88, 232] on div "Areas without Policies" at bounding box center [82, 230] width 99 height 14
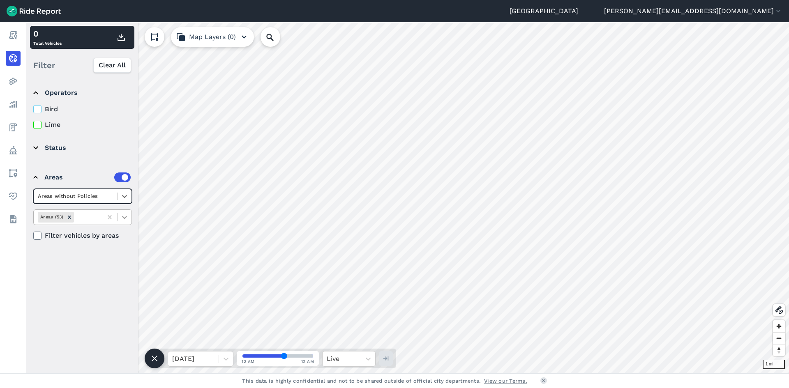
click at [122, 219] on icon at bounding box center [124, 217] width 8 height 8
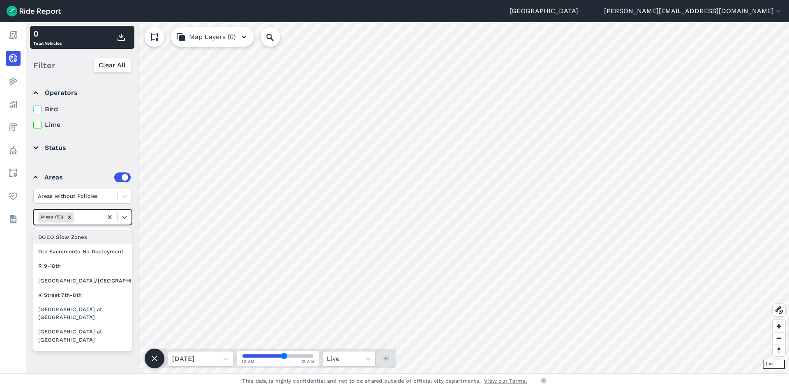
click at [87, 236] on div "DOCO Slow Zones" at bounding box center [82, 237] width 99 height 14
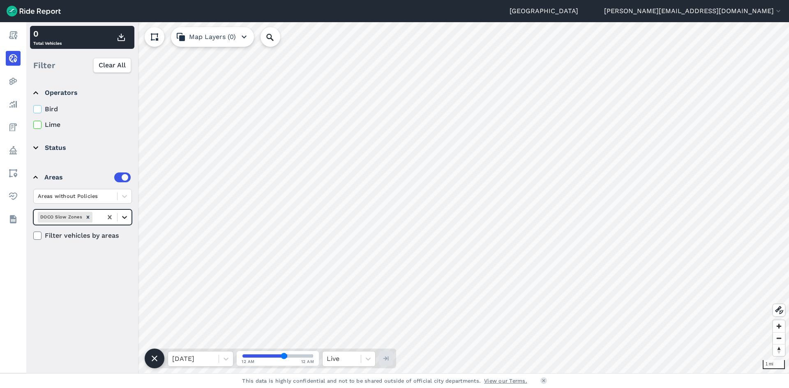
click at [124, 219] on icon at bounding box center [124, 217] width 8 height 8
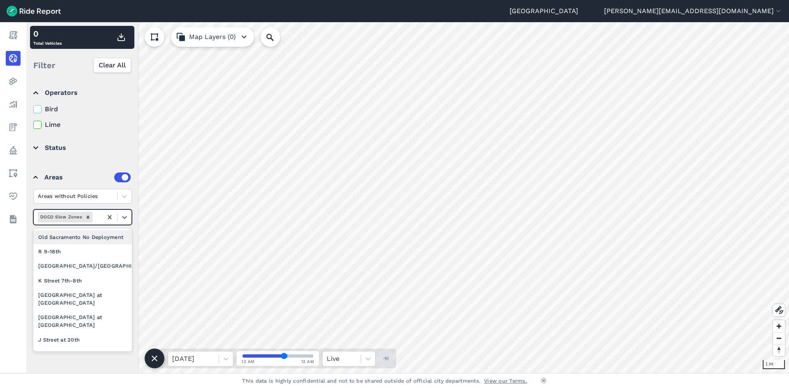
click at [90, 244] on div "Old Sacramento No Deployment" at bounding box center [82, 237] width 99 height 14
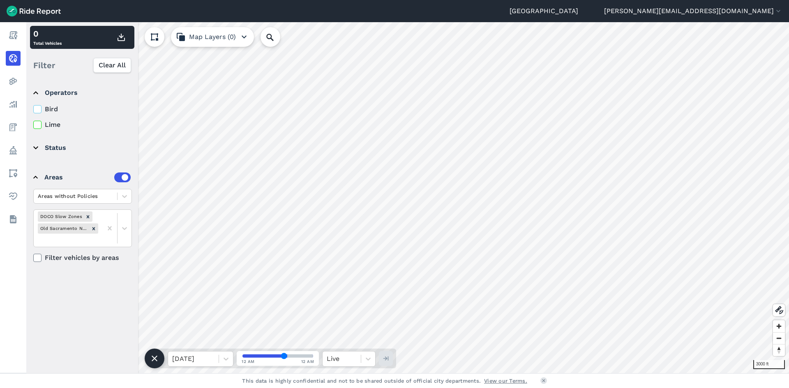
click at [35, 108] on icon at bounding box center [37, 109] width 7 height 8
click at [33, 108] on input "Bird" at bounding box center [33, 106] width 0 height 5
click at [42, 126] on label "Lime" at bounding box center [82, 125] width 99 height 10
click at [33, 125] on input "Lime" at bounding box center [33, 122] width 0 height 5
click at [125, 231] on icon at bounding box center [124, 228] width 8 height 8
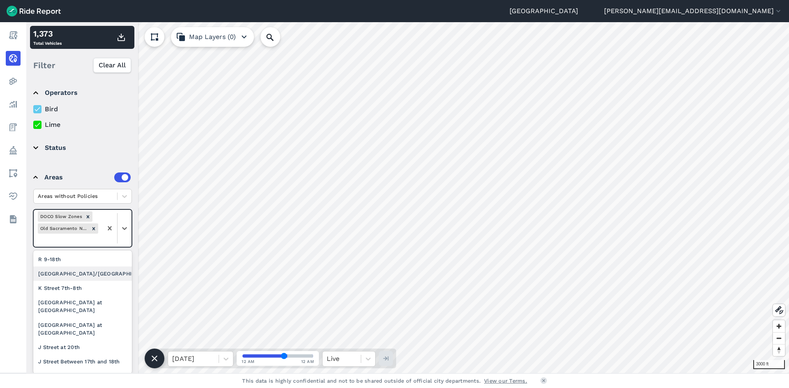
click at [92, 275] on div "[GEOGRAPHIC_DATA]/[GEOGRAPHIC_DATA]" at bounding box center [82, 274] width 99 height 14
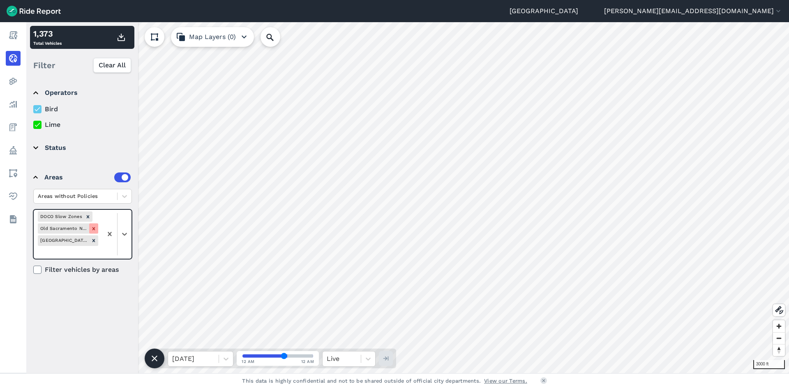
click at [94, 229] on icon "Remove Old Sacramento No Deployment" at bounding box center [93, 228] width 3 height 3
click at [89, 219] on icon "Remove DOCO Slow Zones" at bounding box center [88, 217] width 6 height 6
click at [122, 224] on icon at bounding box center [124, 222] width 8 height 8
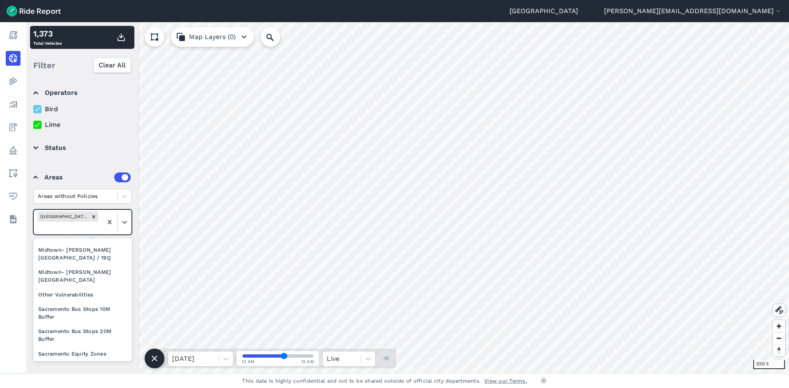
scroll to position [719, 0]
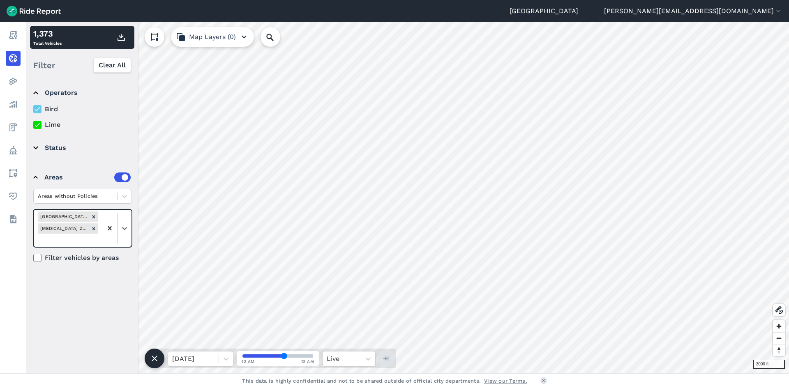
click at [109, 224] on icon at bounding box center [110, 228] width 8 height 8
click at [126, 217] on icon at bounding box center [124, 217] width 8 height 8
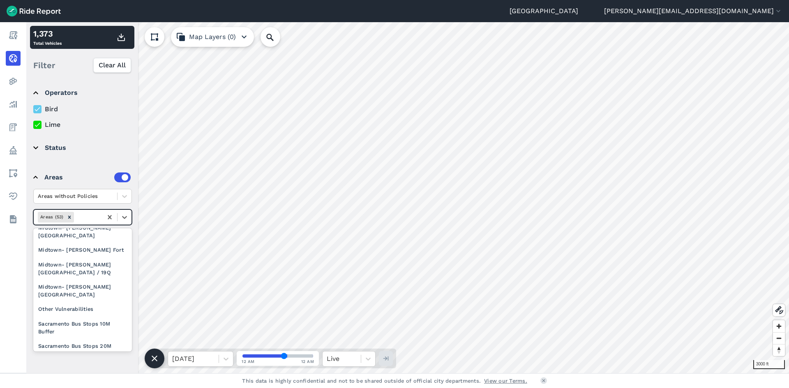
scroll to position [733, 0]
click at [77, 363] on div "Light Rail 10m Buffer" at bounding box center [82, 370] width 99 height 14
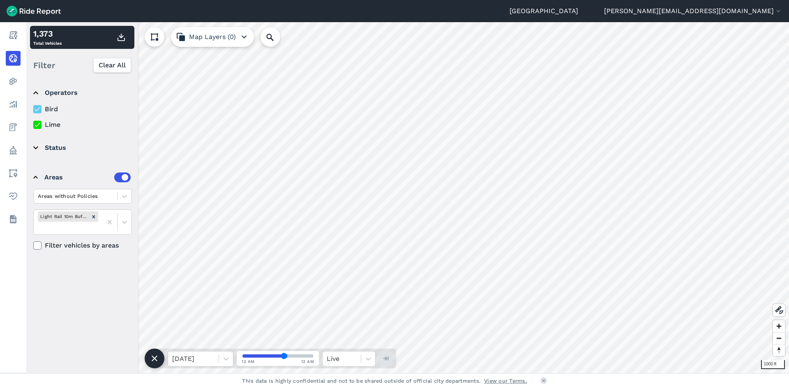
click at [122, 177] on label at bounding box center [122, 178] width 16 height 10
click at [114, 177] on input "checkbox" at bounding box center [114, 175] width 0 height 5
click at [122, 177] on label at bounding box center [122, 178] width 16 height 10
click at [114, 177] on input "checkbox" at bounding box center [114, 175] width 0 height 5
click at [39, 105] on icon at bounding box center [37, 109] width 7 height 8
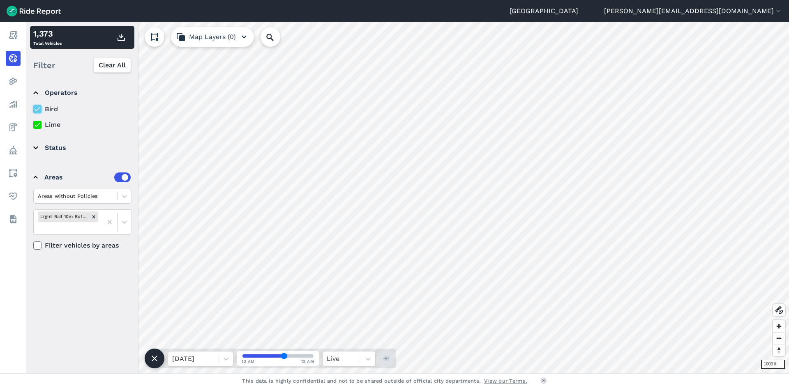
click at [33, 105] on input "Bird" at bounding box center [33, 106] width 0 height 5
click at [37, 129] on icon at bounding box center [37, 125] width 7 height 8
click at [33, 125] on input "Lime" at bounding box center [33, 122] width 0 height 5
click at [94, 213] on div "Remove Light Rail 10m Buffer" at bounding box center [93, 217] width 9 height 10
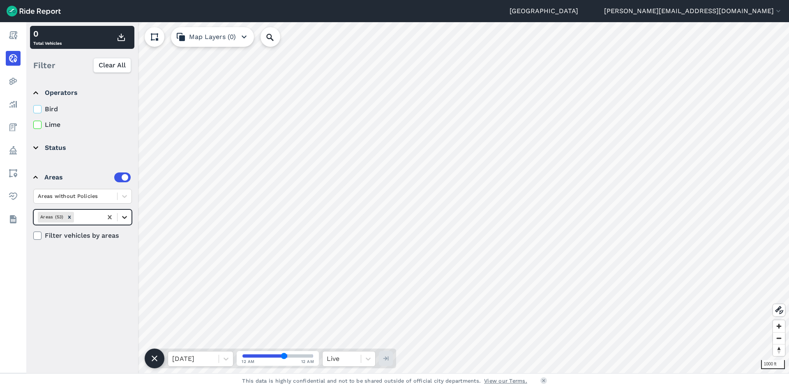
click at [124, 219] on icon at bounding box center [124, 217] width 8 height 8
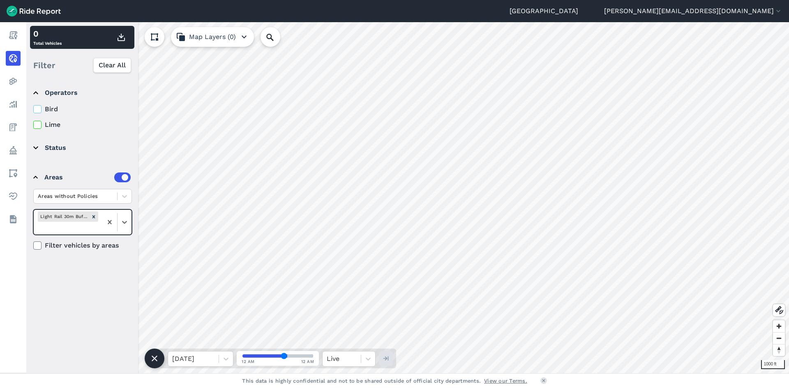
click at [63, 246] on label "Filter vehicles by areas" at bounding box center [82, 246] width 99 height 10
click at [33, 246] on input "Filter vehicles by areas" at bounding box center [33, 243] width 0 height 5
click at [63, 246] on label "Filter vehicles by areas" at bounding box center [82, 246] width 99 height 10
click at [33, 246] on input "Filter vehicles by areas" at bounding box center [33, 243] width 0 height 5
click at [63, 246] on label "Filter vehicles by areas" at bounding box center [82, 246] width 99 height 10
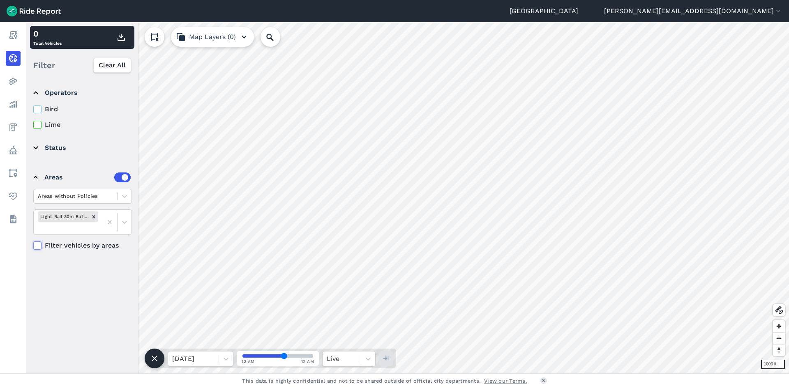
click at [33, 246] on input "Filter vehicles by areas" at bounding box center [33, 243] width 0 height 5
click at [38, 108] on icon at bounding box center [37, 109] width 7 height 8
click at [33, 108] on input "Bird" at bounding box center [33, 106] width 0 height 5
click at [41, 123] on icon at bounding box center [37, 125] width 7 height 8
click at [33, 123] on input "Lime" at bounding box center [33, 122] width 0 height 5
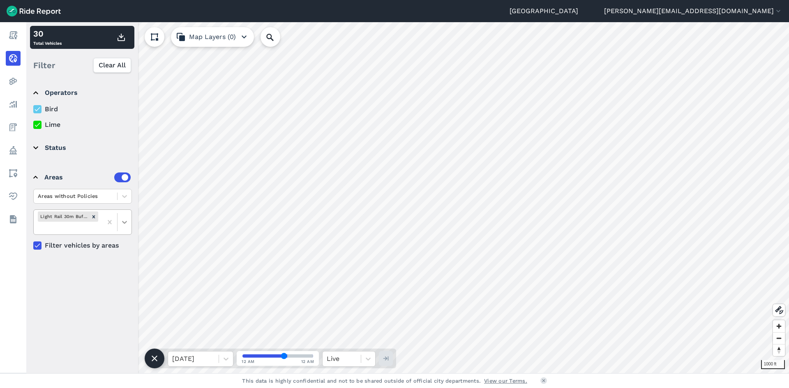
click at [125, 224] on icon at bounding box center [124, 222] width 8 height 8
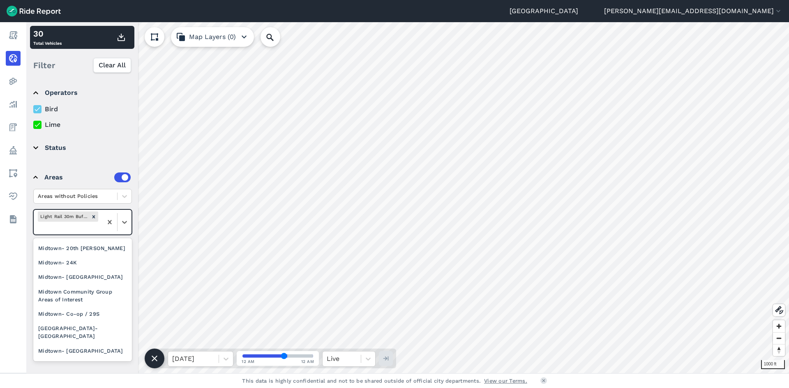
scroll to position [719, 0]
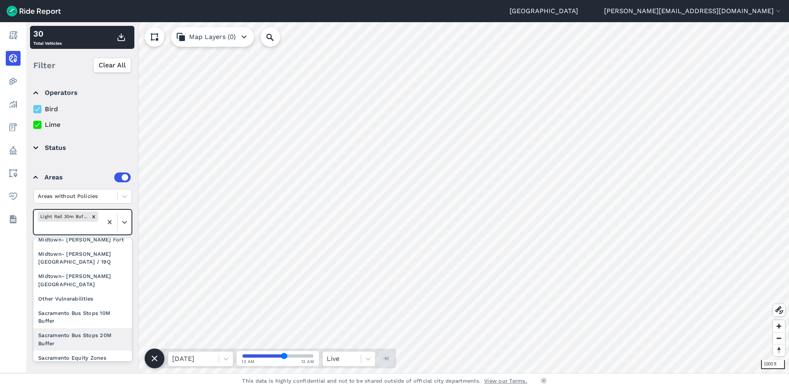
click at [89, 328] on div "Sacramento Bus Stops 20M Buffer" at bounding box center [82, 339] width 99 height 22
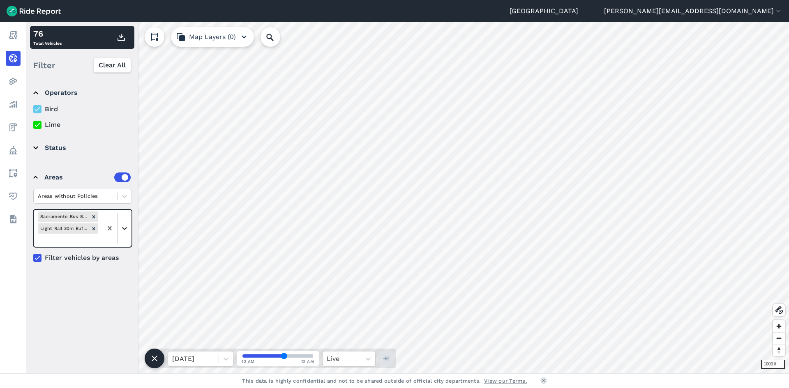
click at [126, 233] on div at bounding box center [125, 228] width 14 height 14
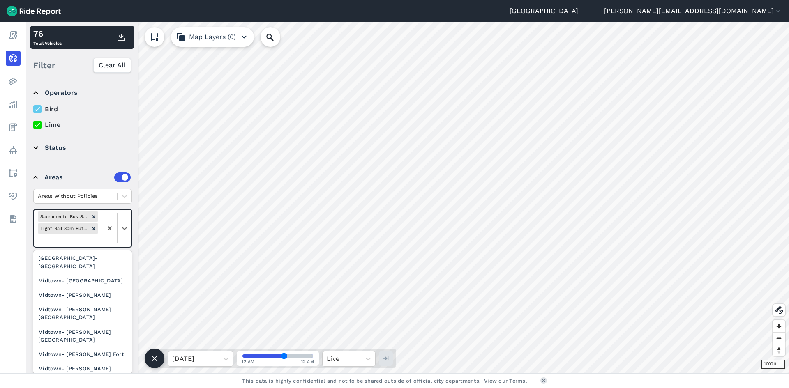
scroll to position [696, 0]
click at [92, 326] on div "Other Vulnerabilities" at bounding box center [82, 333] width 99 height 14
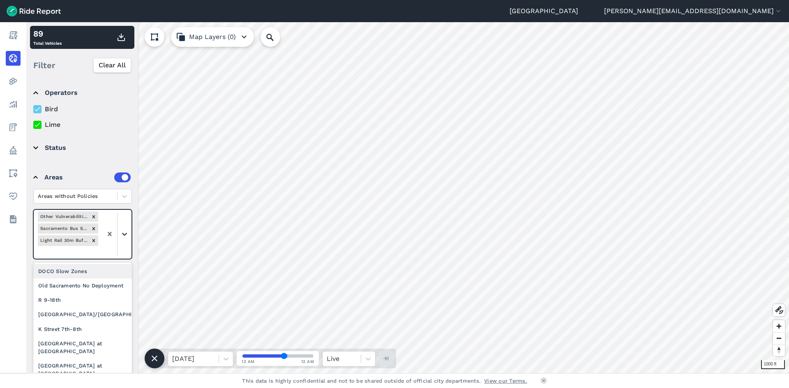
click at [126, 234] on icon at bounding box center [124, 234] width 5 height 3
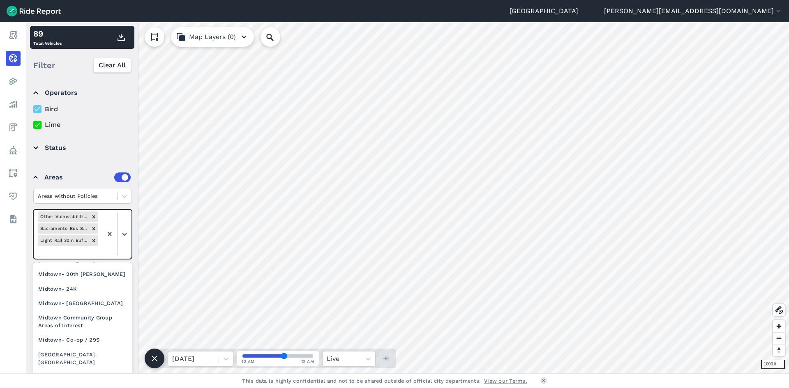
scroll to position [518, 0]
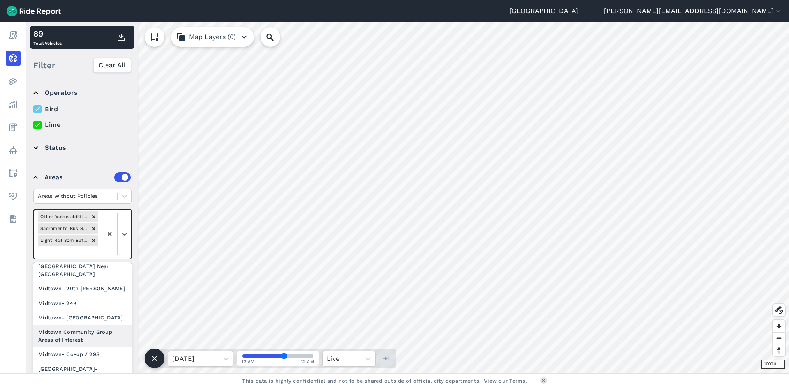
click at [80, 325] on div "Midtown Community Group Areas of Interest" at bounding box center [82, 336] width 99 height 22
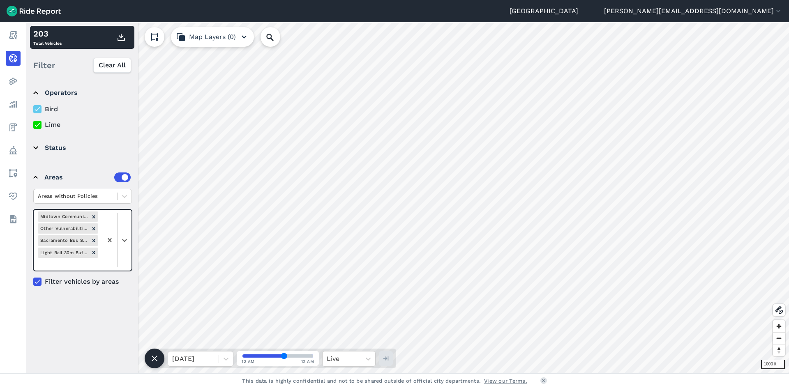
click at [127, 248] on div at bounding box center [116, 240] width 29 height 61
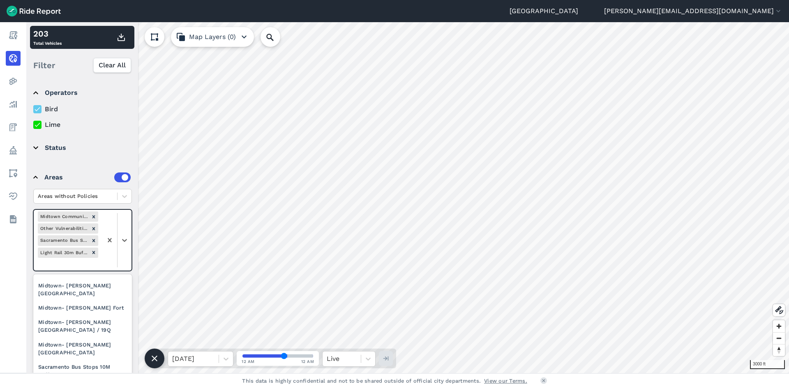
scroll to position [673, 0]
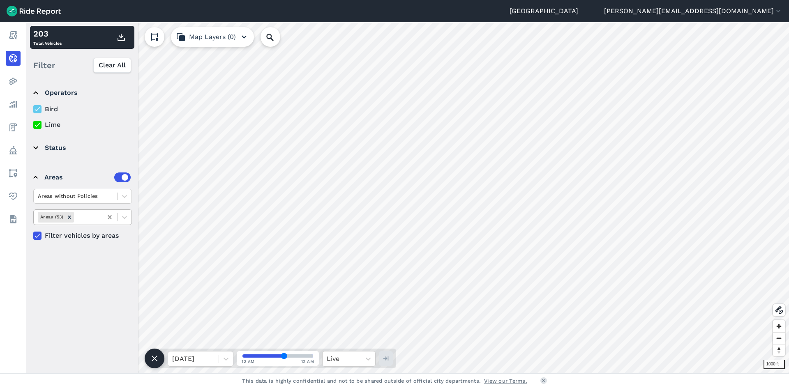
click at [112, 245] on div "Operators Bird Lime Status available unavailable reserved All status reasons 0 …" at bounding box center [82, 225] width 112 height 295
click at [127, 218] on icon at bounding box center [124, 217] width 8 height 8
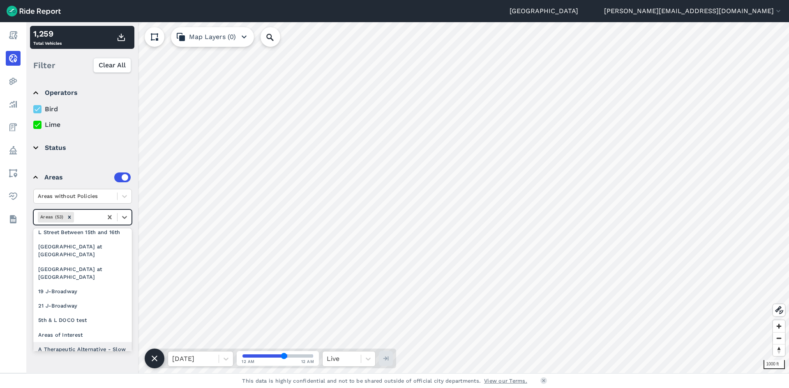
scroll to position [240, 0]
click at [58, 342] on div "Areas of Interest" at bounding box center [82, 349] width 99 height 14
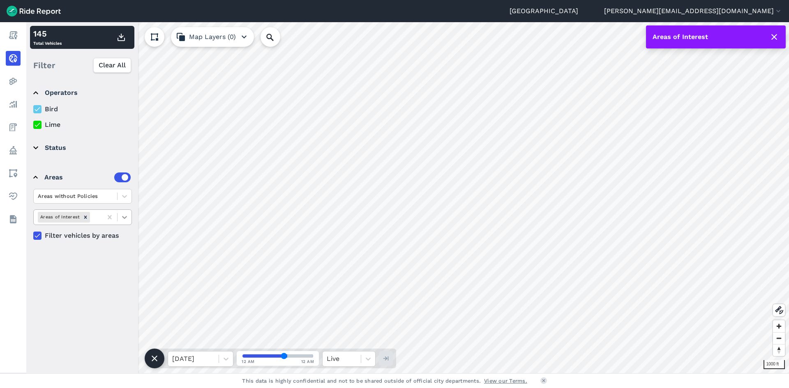
click at [110, 216] on icon at bounding box center [110, 217] width 8 height 8
click at [123, 216] on icon at bounding box center [124, 217] width 8 height 8
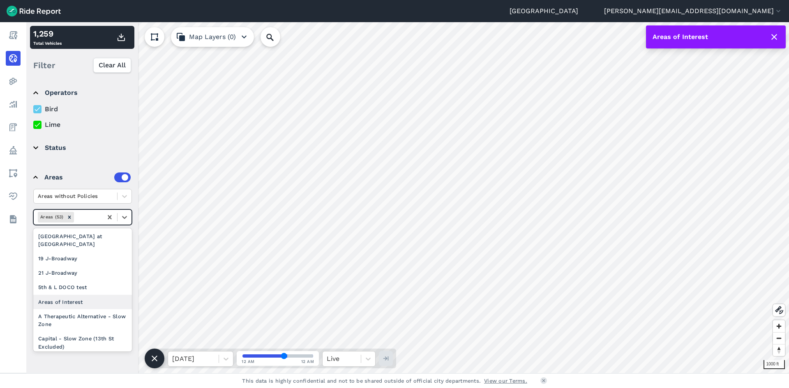
scroll to position [329, 0]
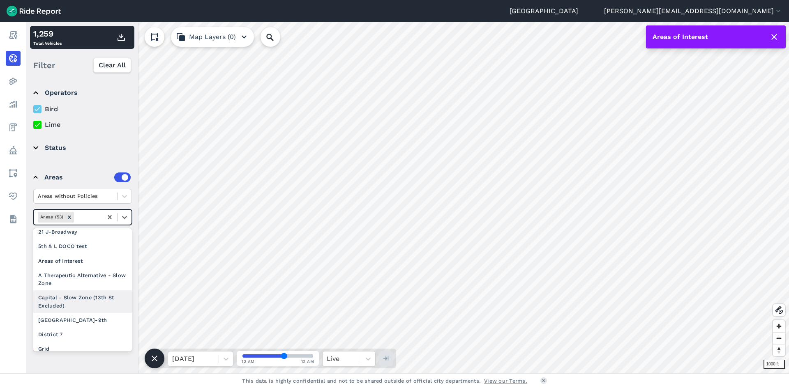
click at [84, 291] on div "Capital - Slow Zone (13th St Excluded)" at bounding box center [82, 302] width 99 height 22
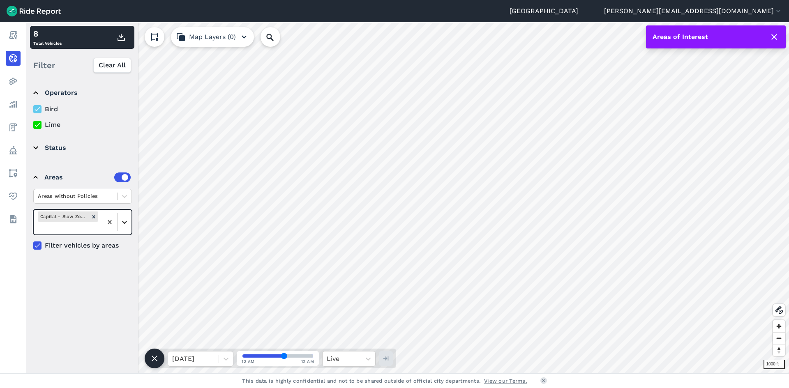
click at [122, 219] on icon at bounding box center [124, 222] width 8 height 8
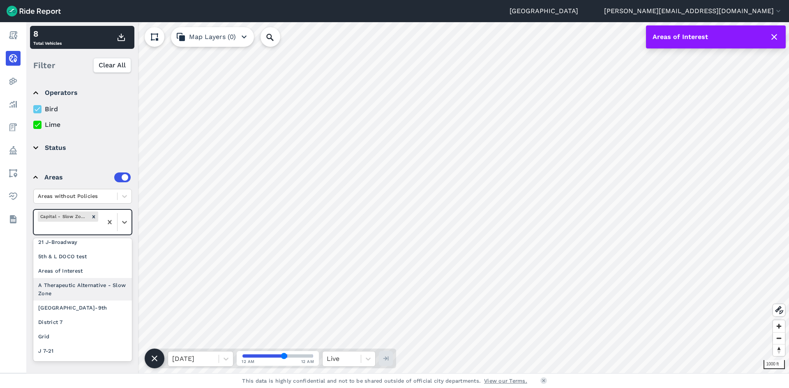
click at [100, 278] on div "A Therapeutic Alternative - Slow Zone" at bounding box center [82, 289] width 99 height 22
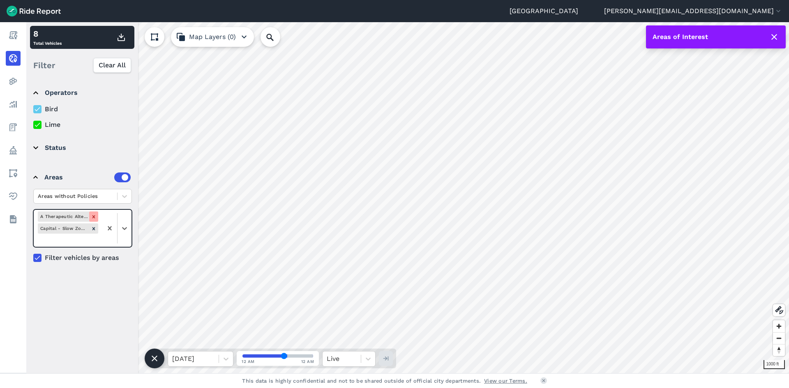
click at [92, 214] on icon "Remove A Therapeutic Alternative - Slow Zone" at bounding box center [94, 217] width 6 height 6
click at [92, 214] on icon "Remove Capital - Slow Zone (13th St Excluded)" at bounding box center [94, 217] width 6 height 6
click at [120, 219] on div at bounding box center [125, 217] width 14 height 14
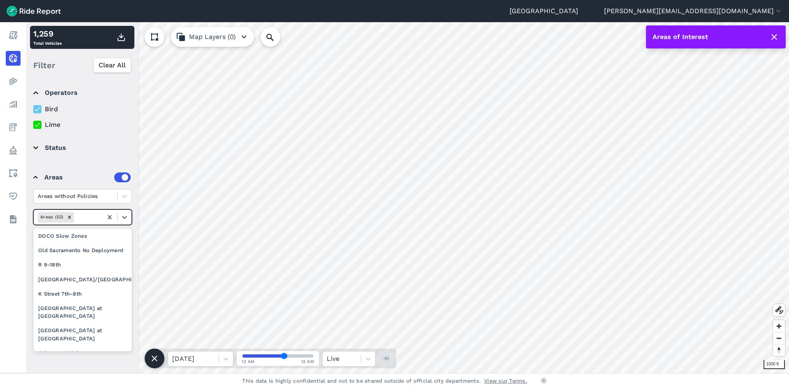
scroll to position [0, 0]
click at [69, 220] on div "Remove Areas (53)" at bounding box center [69, 217] width 9 height 10
click at [87, 214] on div at bounding box center [87, 216] width 23 height 9
type input "sa"
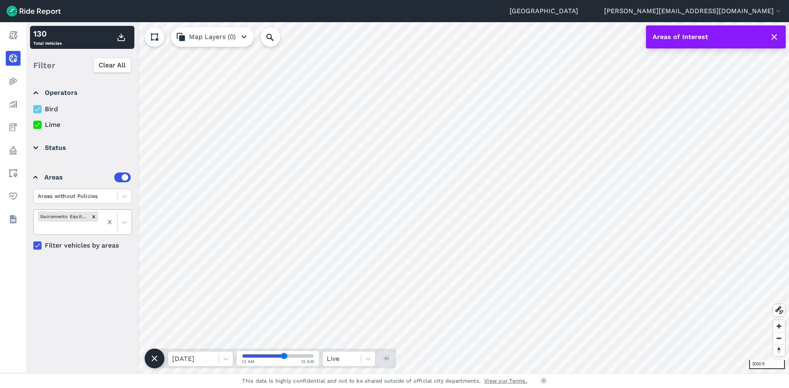
drag, startPoint x: 111, startPoint y: 221, endPoint x: 120, endPoint y: 221, distance: 9.5
click at [111, 221] on icon at bounding box center [110, 222] width 8 height 8
click at [126, 212] on div at bounding box center [125, 217] width 14 height 14
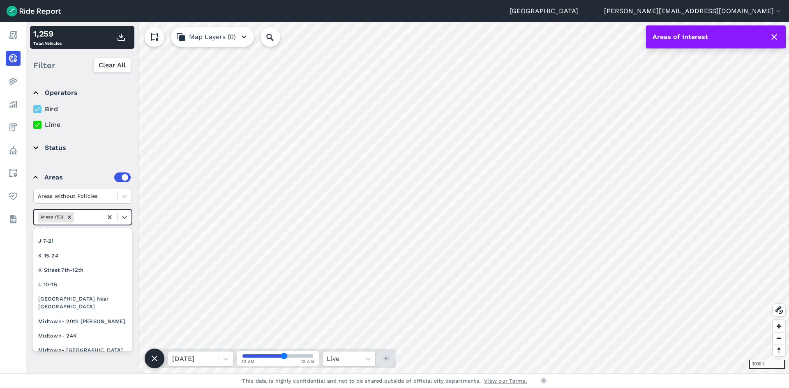
scroll to position [452, 0]
click at [99, 219] on div "Areas (53)" at bounding box center [68, 217] width 69 height 14
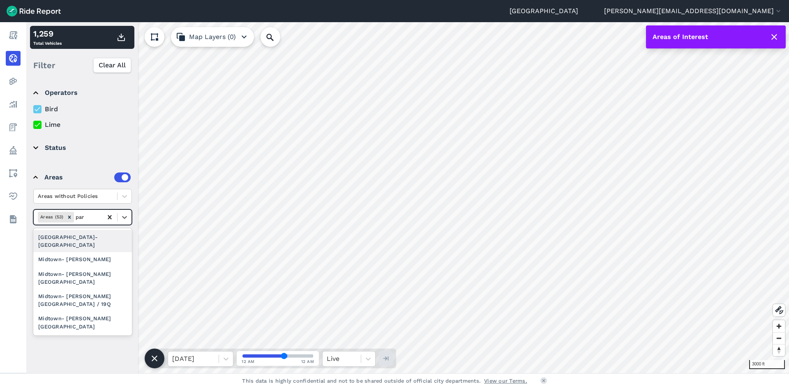
click at [111, 216] on icon at bounding box center [110, 217] width 4 height 4
type input "par"
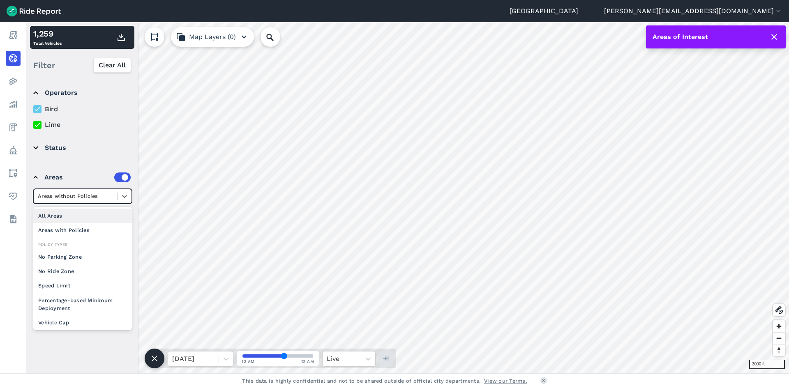
click at [105, 197] on div at bounding box center [75, 195] width 75 height 9
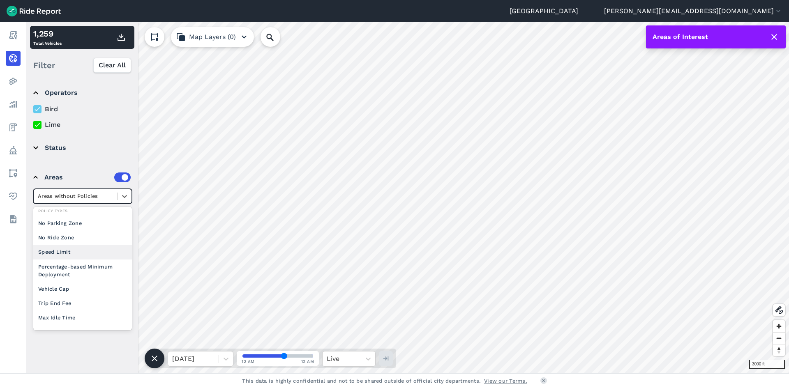
scroll to position [0, 0]
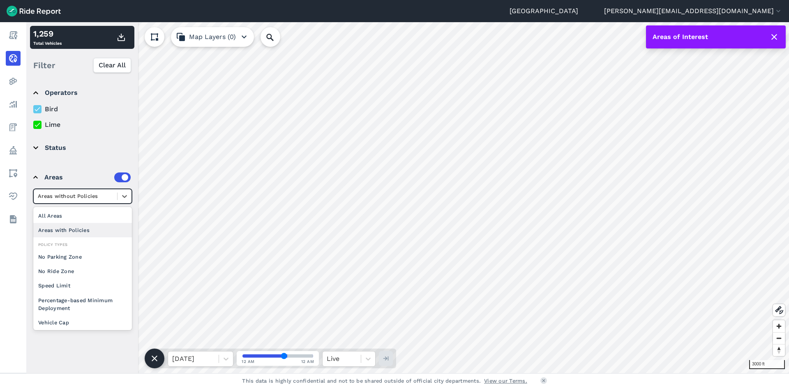
click at [76, 232] on div "Areas with Policies" at bounding box center [82, 230] width 99 height 14
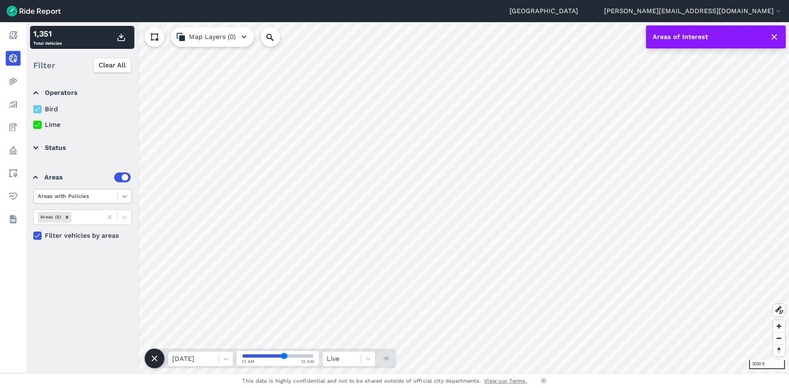
click at [124, 195] on icon at bounding box center [124, 196] width 8 height 8
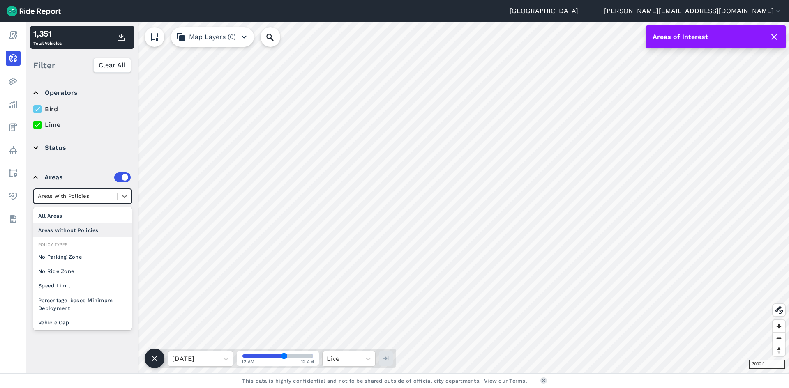
click at [98, 230] on div "Areas without Policies" at bounding box center [82, 230] width 99 height 14
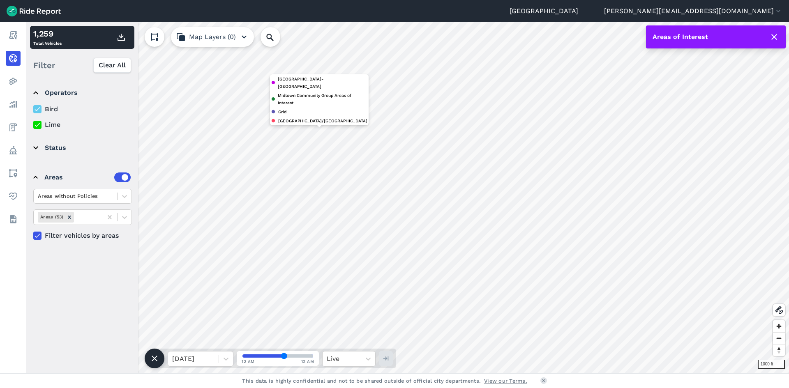
click at [134, 215] on details "Areas Areas without Policies Areas (53) Filter vehicles by areas" at bounding box center [82, 203] width 104 height 81
click at [125, 216] on icon at bounding box center [124, 217] width 8 height 8
type input "parking"
click at [235, 43] on button "Map Layers (0)" at bounding box center [212, 37] width 83 height 20
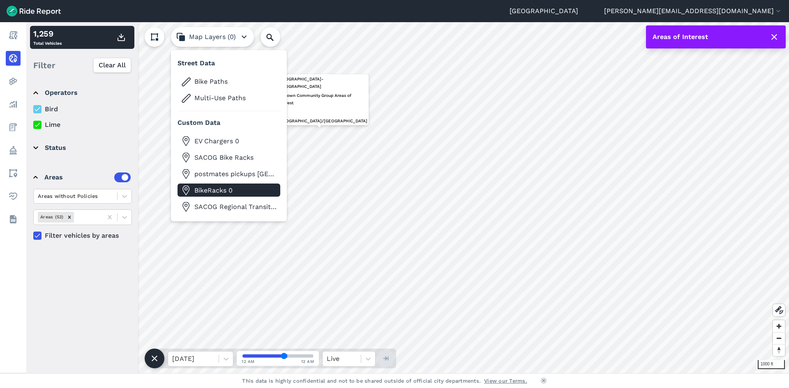
click at [233, 196] on button "BikeRacks 0" at bounding box center [229, 190] width 103 height 13
click at [218, 35] on button "Map Layers (1)" at bounding box center [212, 37] width 82 height 20
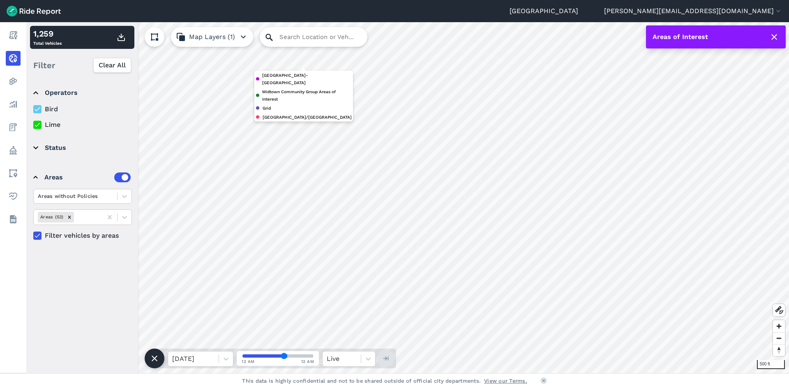
click at [269, 35] on icon at bounding box center [269, 37] width 10 height 10
click at [311, 36] on input "Search Location or Vehicles" at bounding box center [314, 37] width 108 height 20
click at [780, 305] on button at bounding box center [779, 310] width 12 height 12
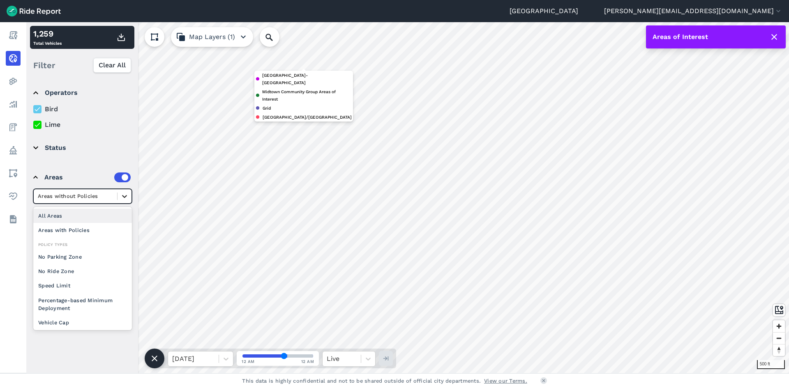
click at [127, 200] on icon at bounding box center [124, 196] width 8 height 8
click at [88, 230] on div "Areas with Policies" at bounding box center [82, 230] width 99 height 14
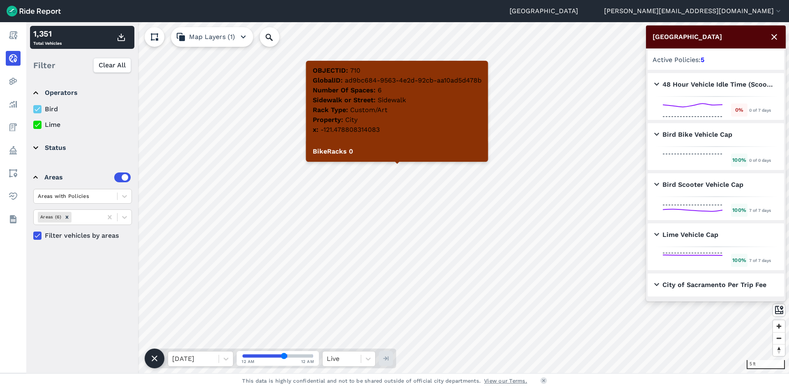
click at [776, 34] on icon at bounding box center [774, 37] width 10 height 10
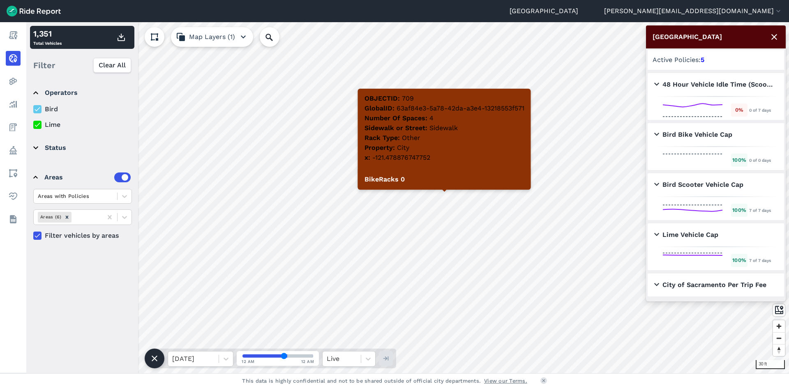
click at [248, 34] on button "Map Layers (1)" at bounding box center [212, 37] width 82 height 20
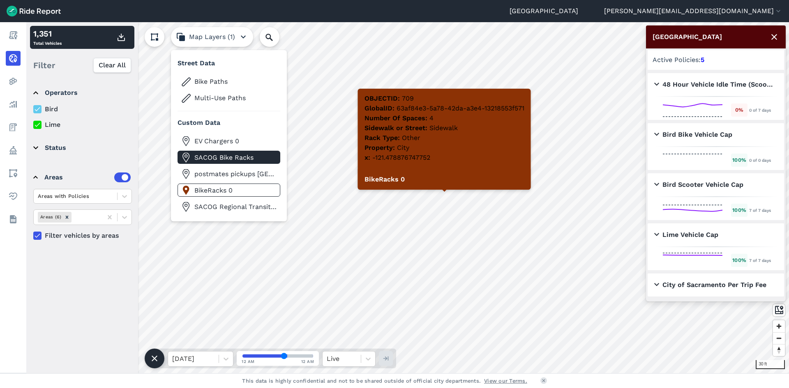
click at [217, 163] on button "SACOG Bike Racks" at bounding box center [229, 157] width 103 height 13
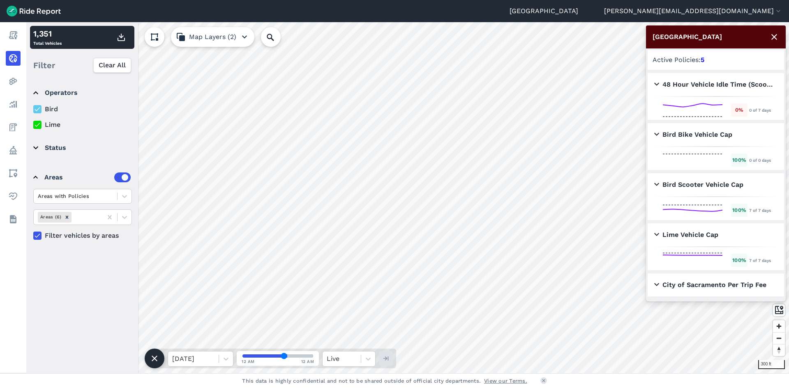
click at [235, 36] on button "Map Layers (2)" at bounding box center [212, 37] width 83 height 20
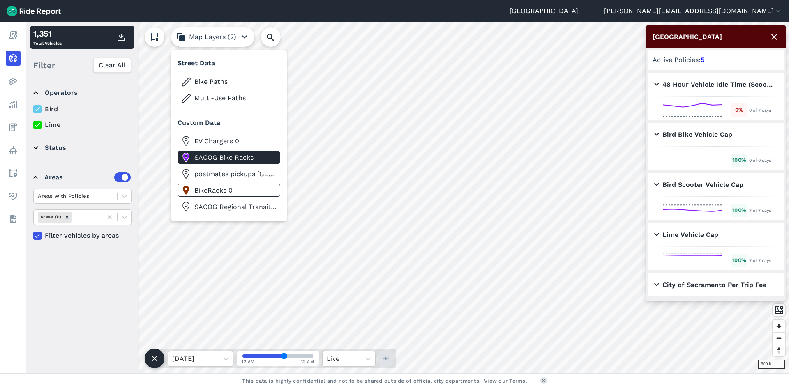
click at [221, 157] on span "SACOG Bike Racks" at bounding box center [235, 158] width 82 height 10
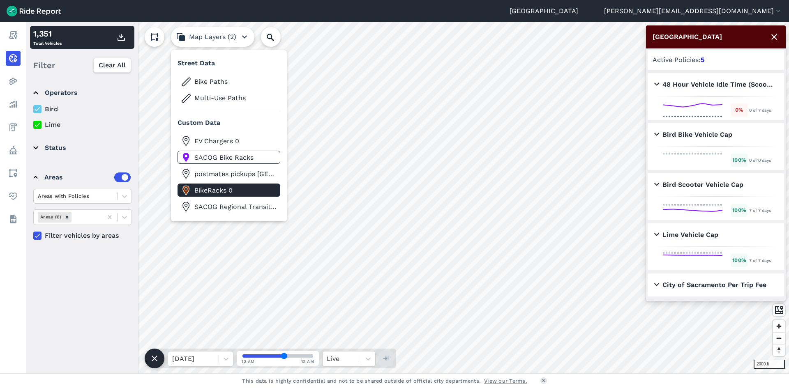
click at [214, 191] on span "BikeRacks 0" at bounding box center [235, 191] width 82 height 10
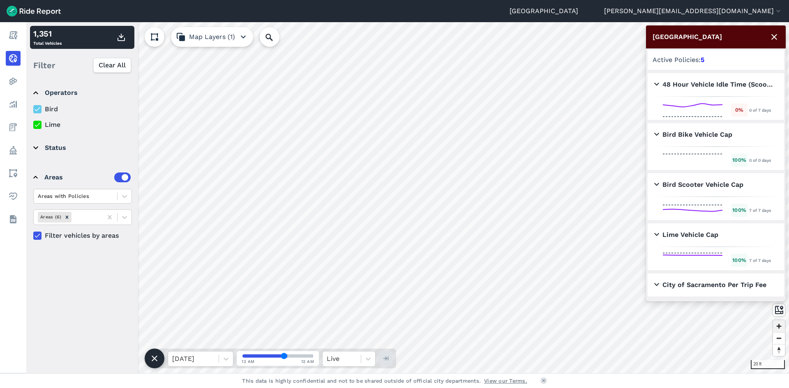
click at [781, 327] on span "Zoom in" at bounding box center [779, 327] width 12 height 12
click at [778, 336] on span "Zoom out" at bounding box center [779, 339] width 12 height 12
click at [779, 336] on span "Zoom out" at bounding box center [779, 339] width 12 height 12
click at [231, 37] on button "Map Layers (1)" at bounding box center [212, 37] width 82 height 20
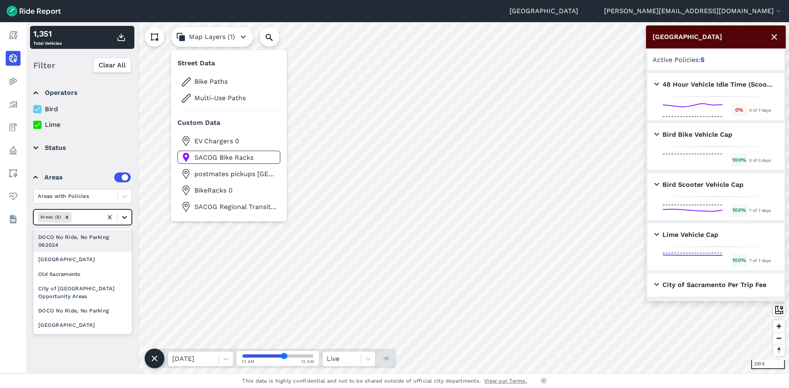
click at [124, 216] on icon at bounding box center [124, 217] width 8 height 8
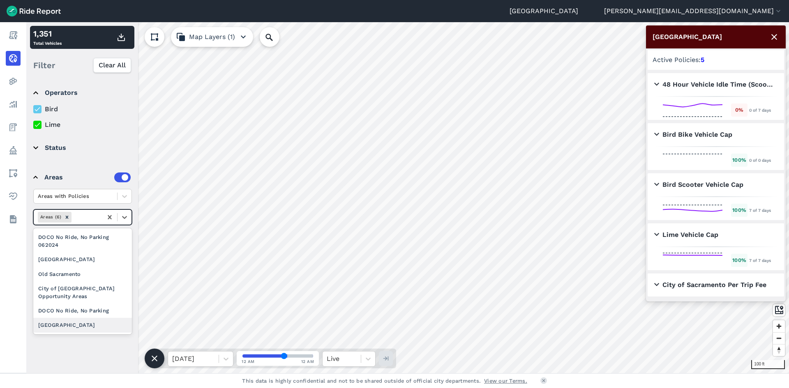
click at [78, 319] on div "[GEOGRAPHIC_DATA]" at bounding box center [82, 325] width 99 height 14
